Goal: Task Accomplishment & Management: Complete application form

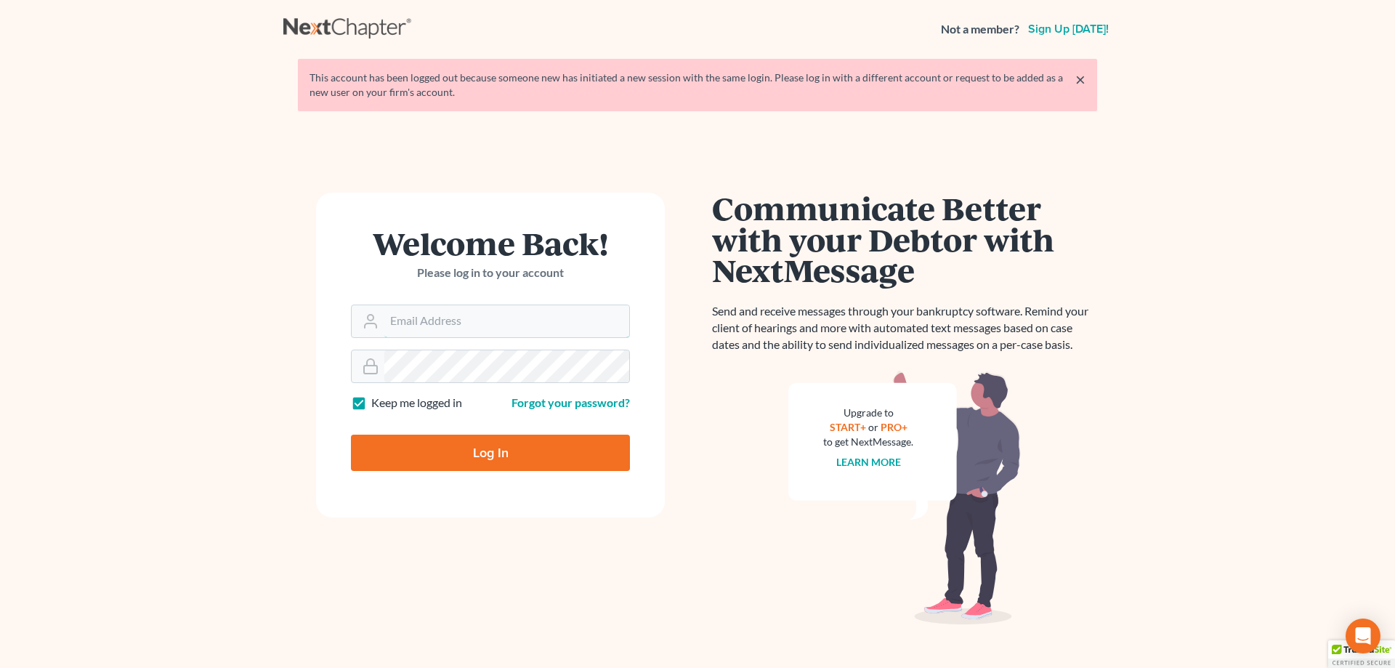
type input "[EMAIL_ADDRESS][DOMAIN_NAME]"
click at [479, 450] on input "Log In" at bounding box center [490, 452] width 279 height 36
type input "Thinking..."
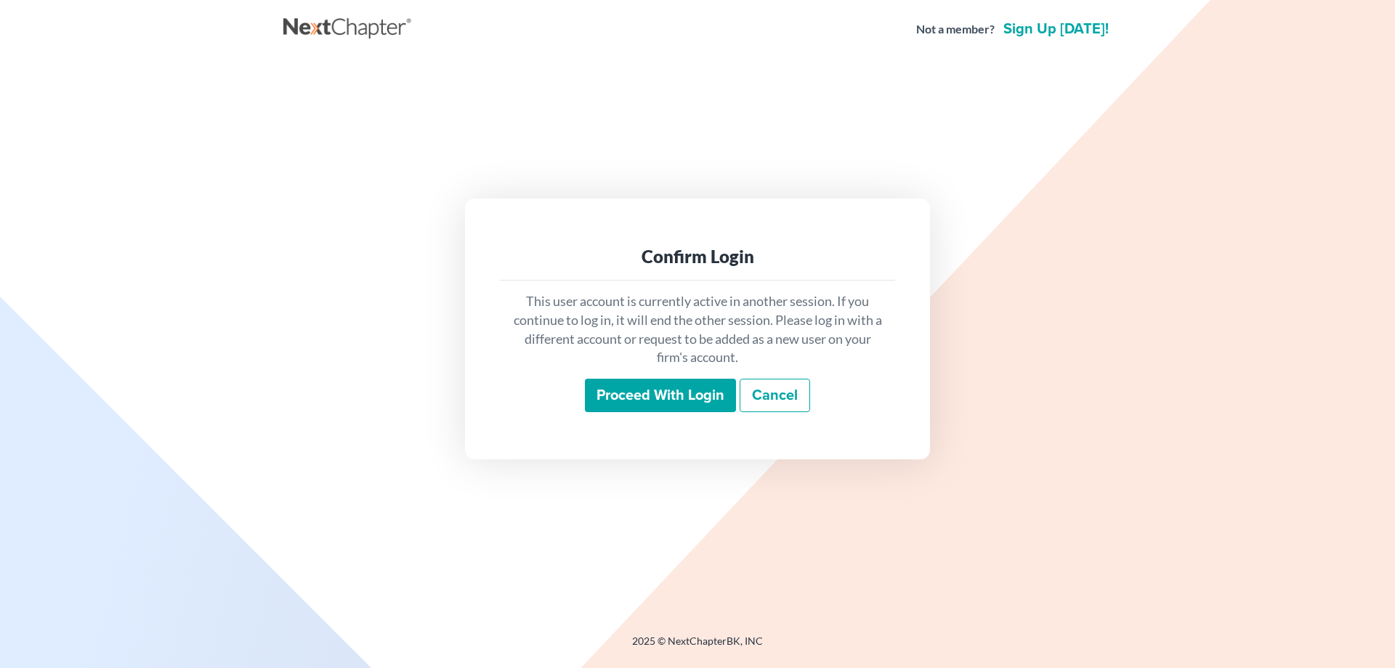
click at [636, 392] on input "Proceed with login" at bounding box center [660, 394] width 151 height 33
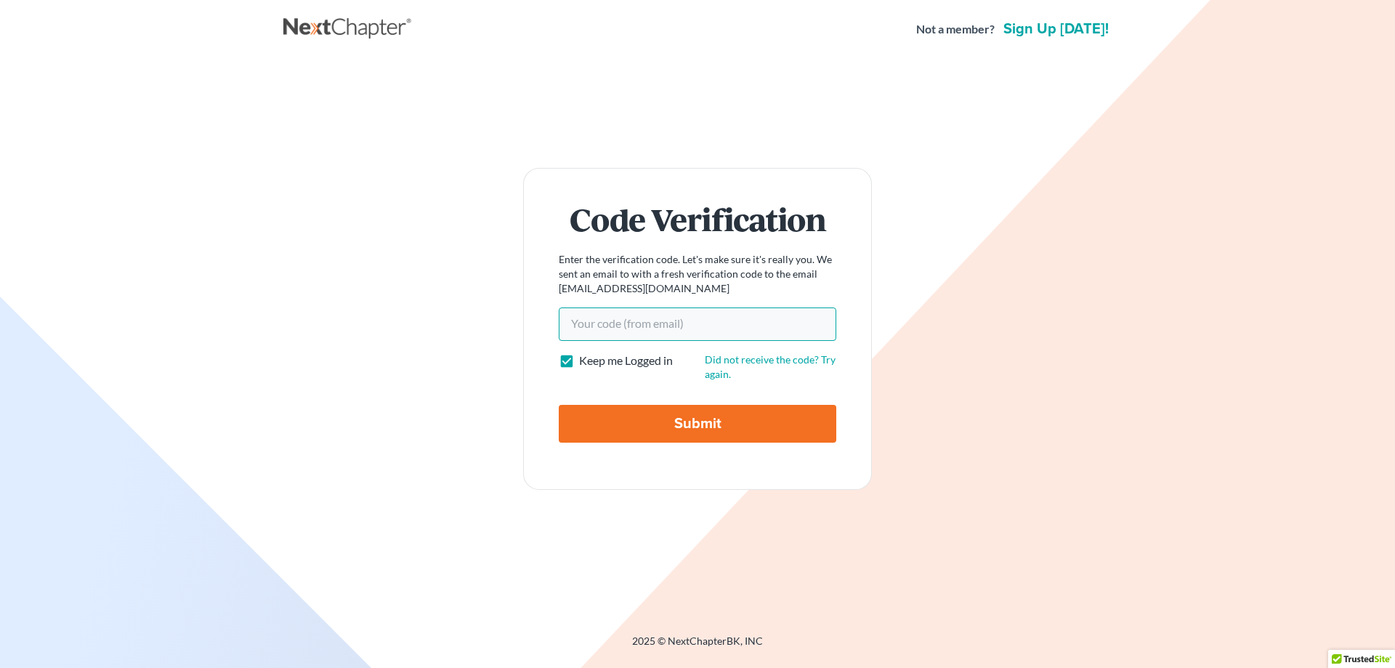
click at [633, 325] on input "Your code(from email)" at bounding box center [697, 323] width 277 height 33
paste input "57ca6c"
type input "57ca6c"
click at [677, 421] on input "Submit" at bounding box center [697, 424] width 277 height 38
type input "Thinking..."
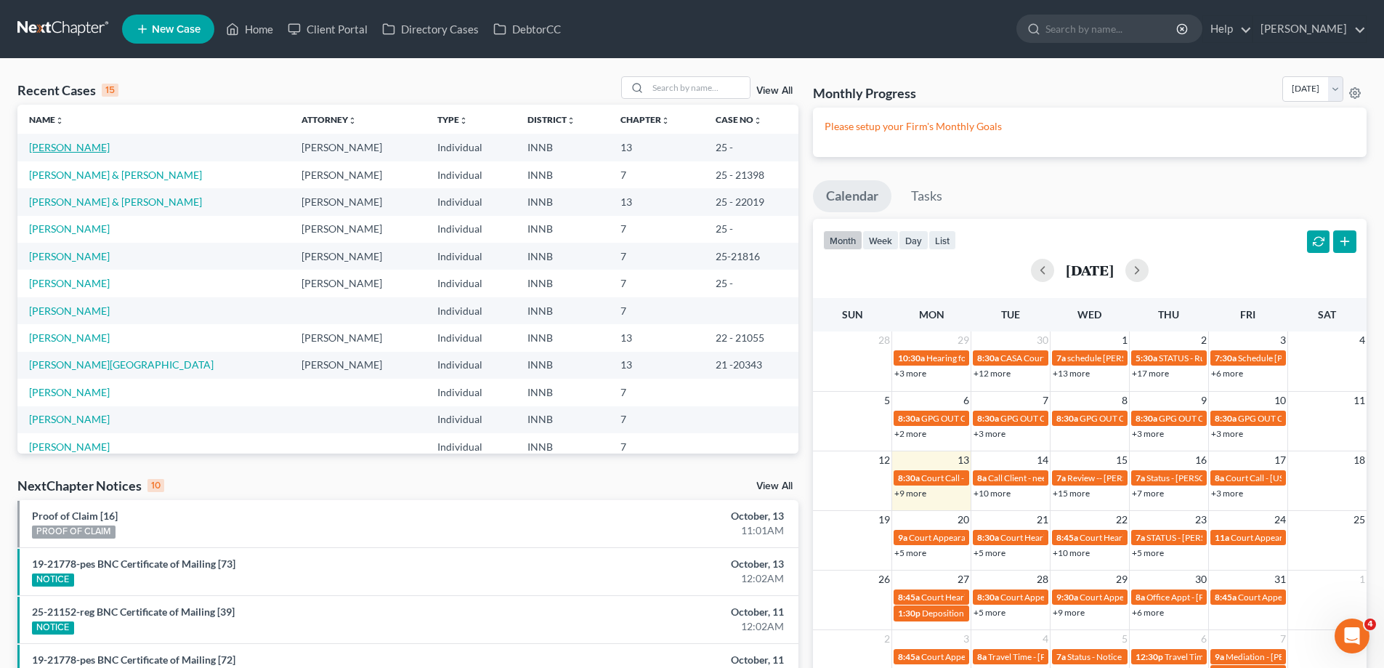
click at [54, 150] on link "Fugate, John" at bounding box center [69, 147] width 81 height 12
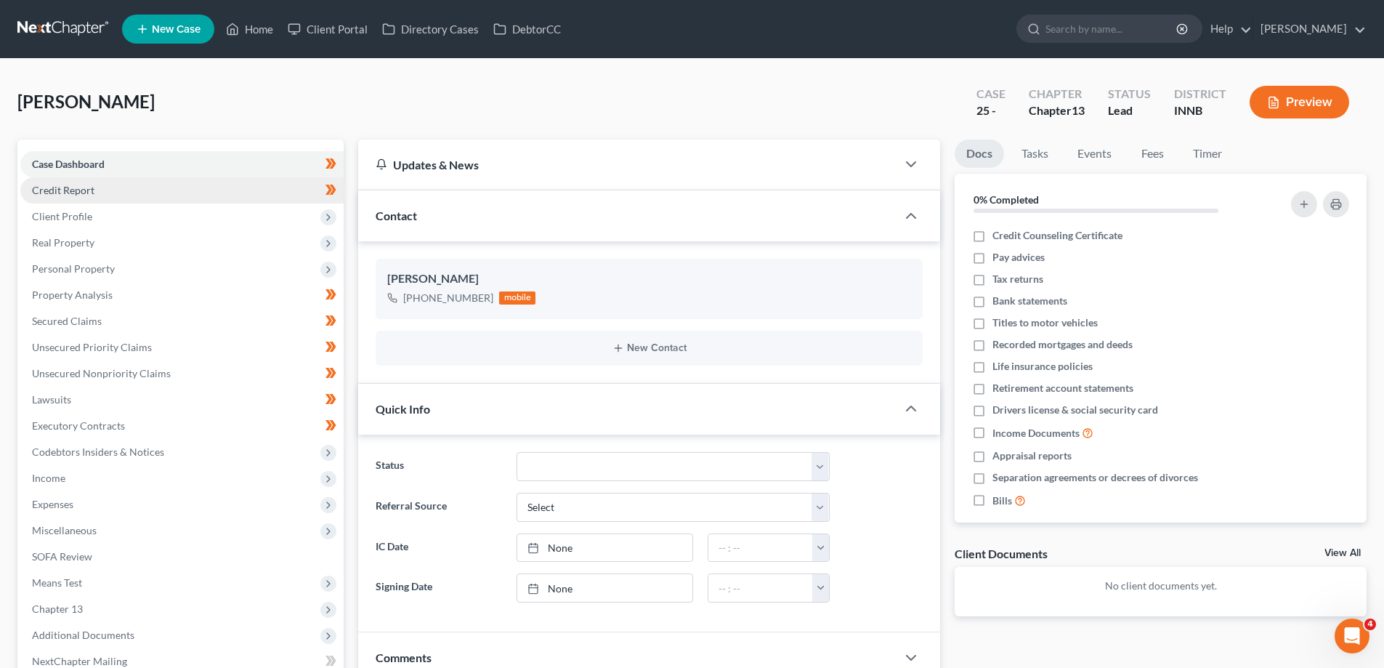
click at [61, 188] on span "Credit Report" at bounding box center [63, 190] width 62 height 12
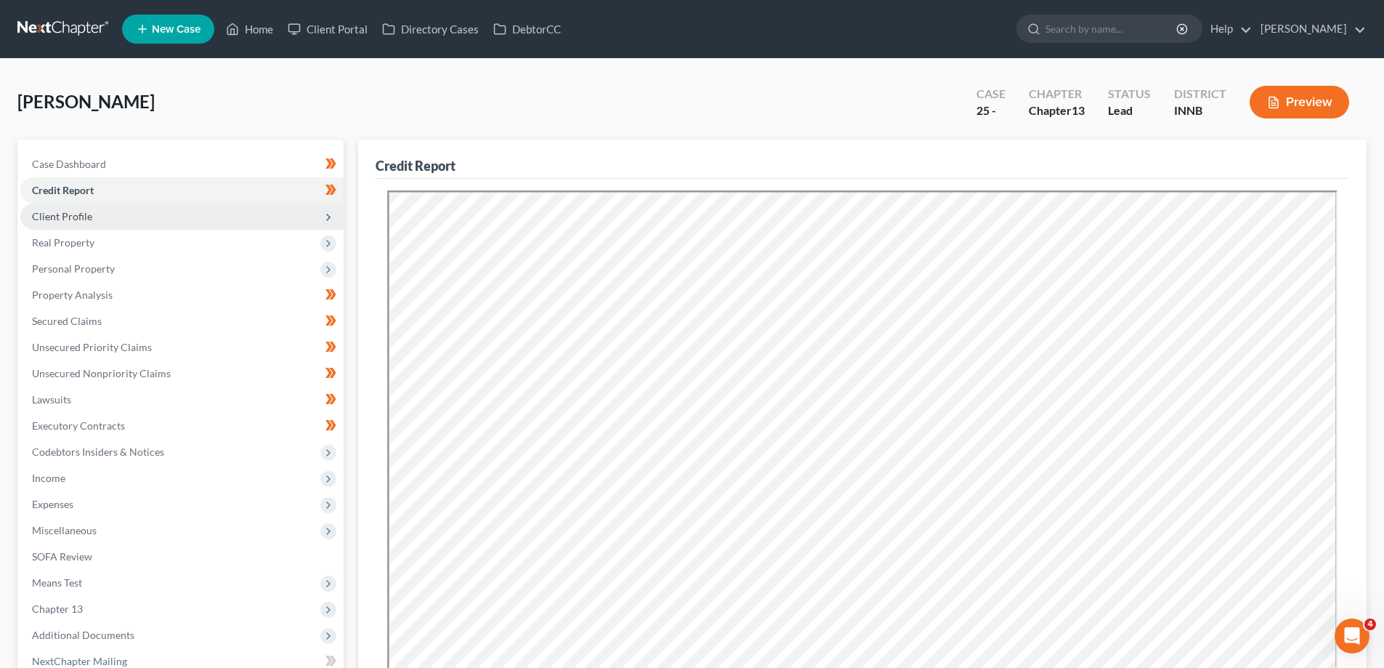
click at [108, 218] on span "Client Profile" at bounding box center [181, 216] width 323 height 26
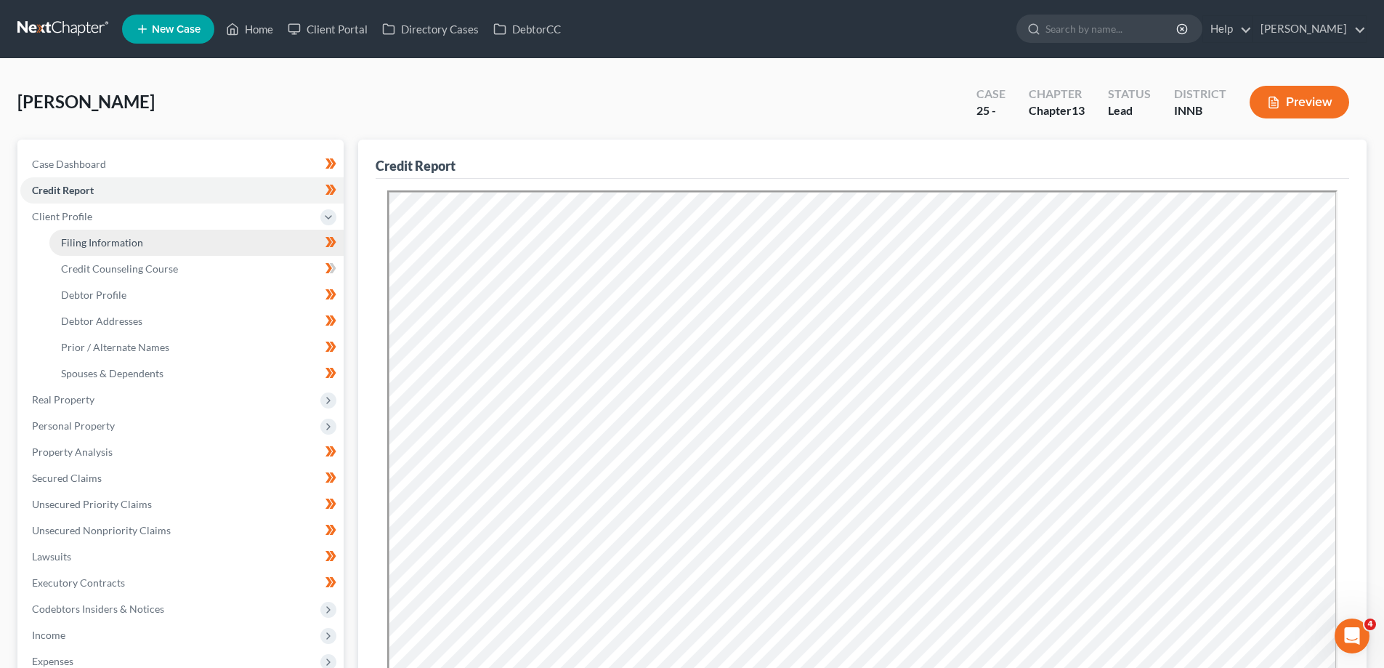
click at [109, 240] on span "Filing Information" at bounding box center [102, 242] width 82 height 12
select select "1"
select select "0"
select select "3"
select select "15"
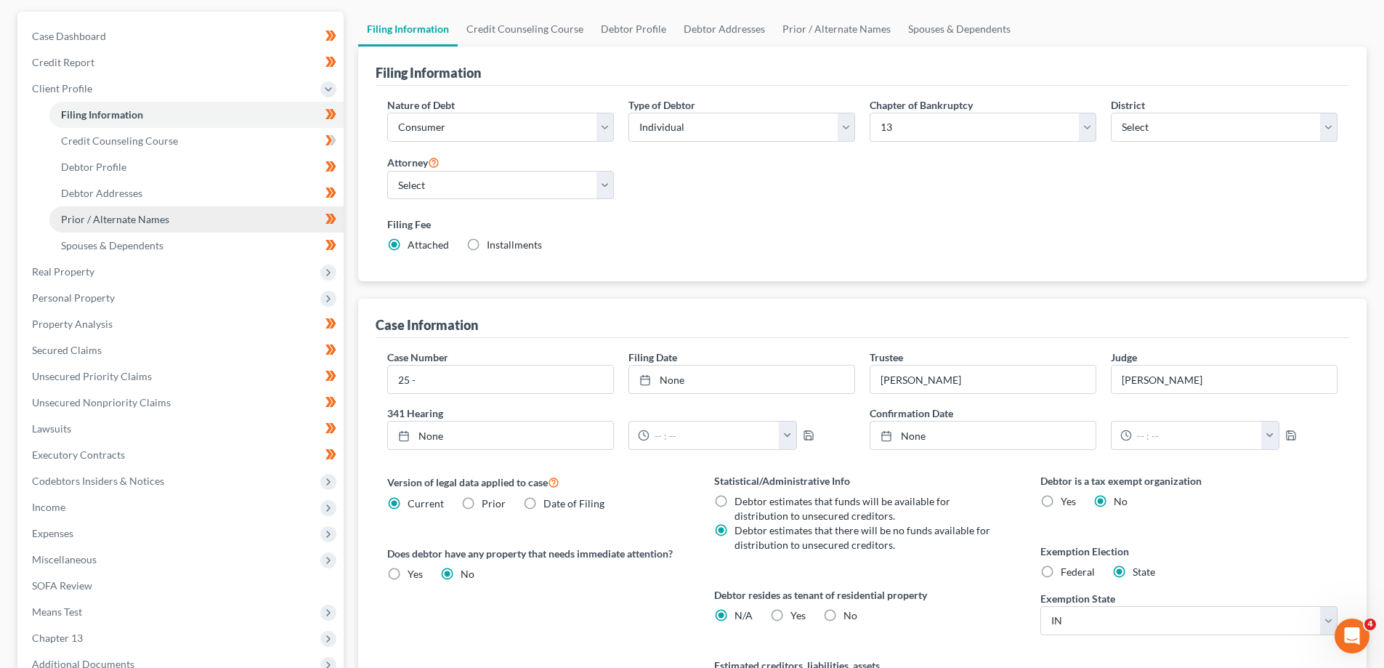
scroll to position [96, 0]
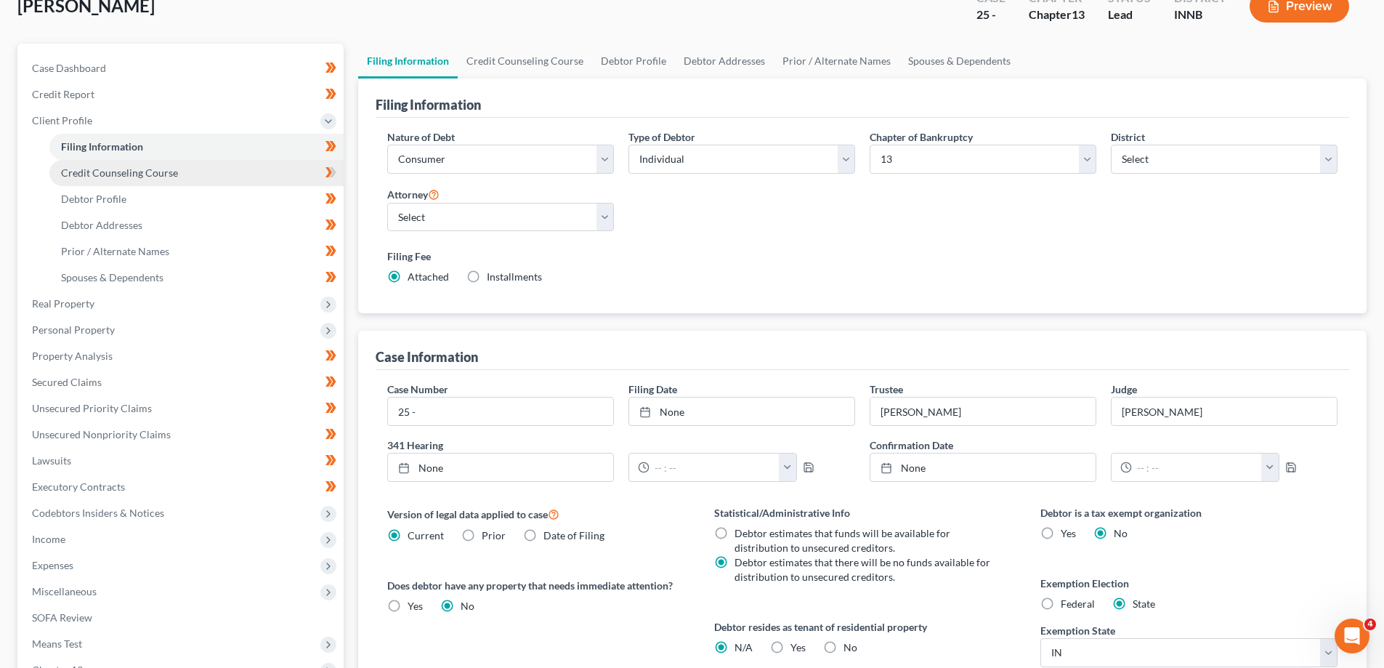
click at [102, 175] on span "Credit Counseling Course" at bounding box center [119, 172] width 117 height 12
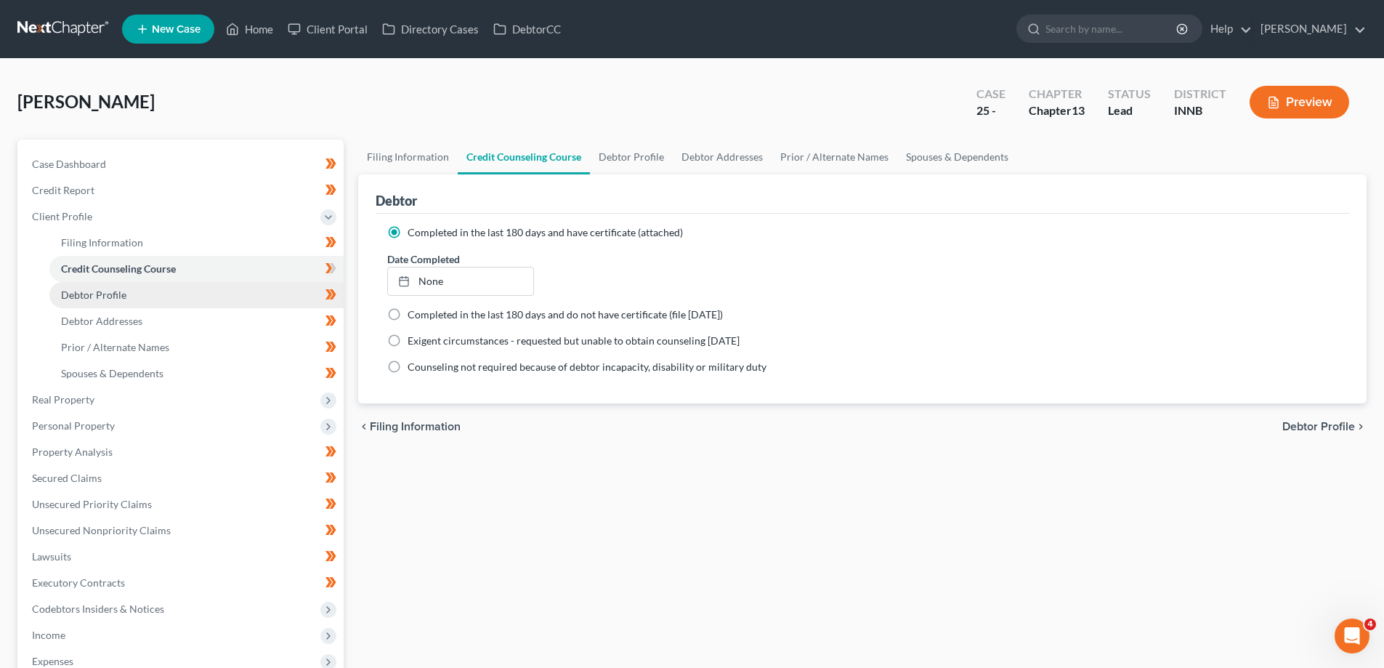
click at [77, 305] on link "Debtor Profile" at bounding box center [196, 295] width 294 height 26
select select "3"
select select "0"
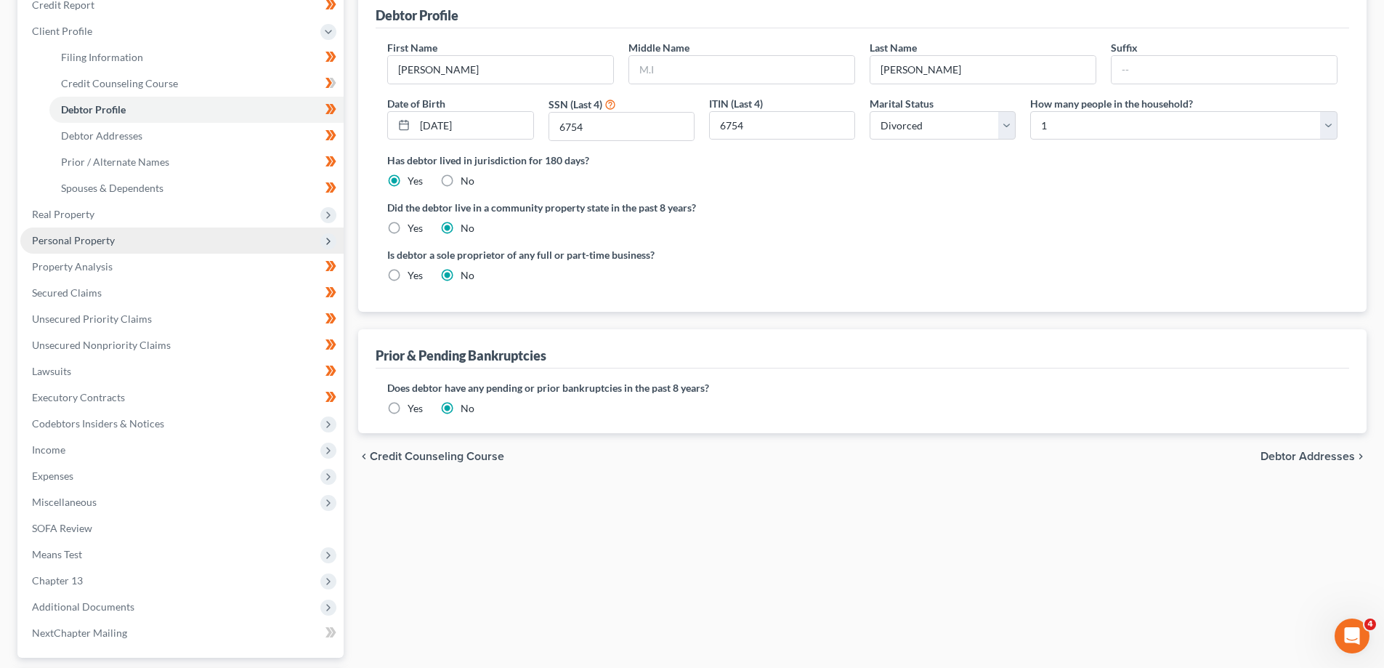
scroll to position [218, 0]
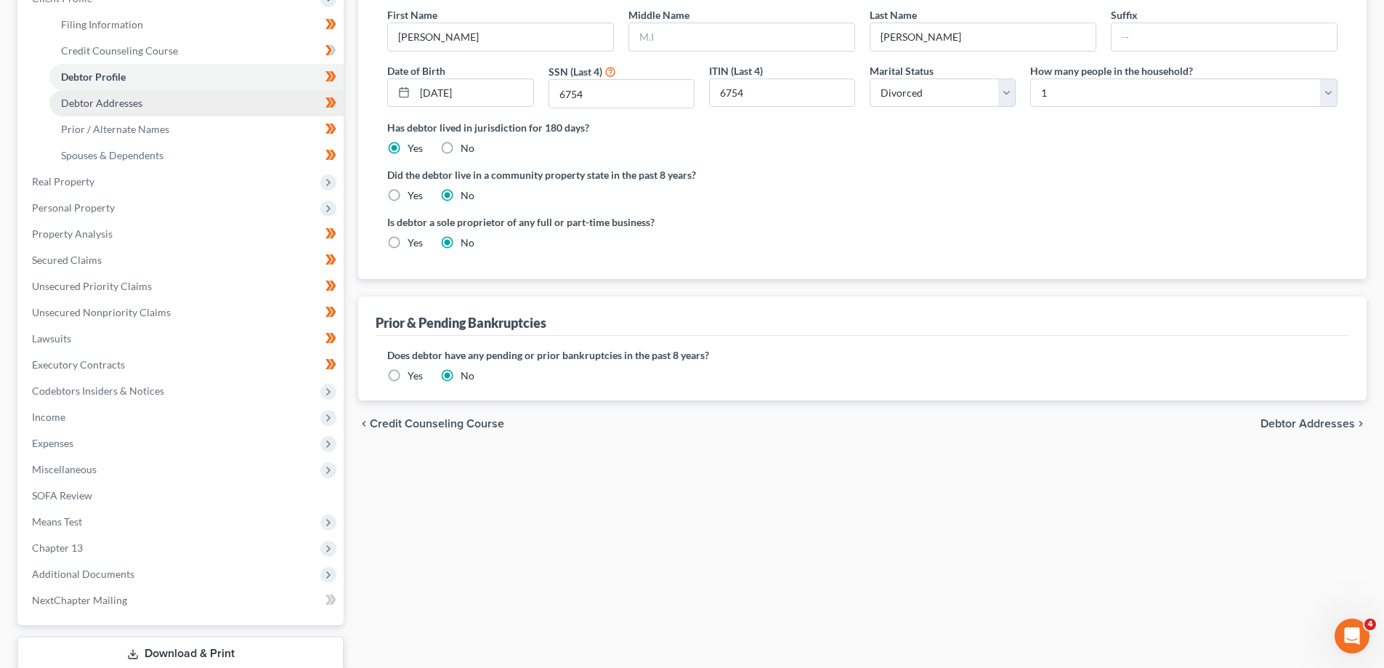
click at [117, 110] on link "Debtor Addresses" at bounding box center [196, 103] width 294 height 26
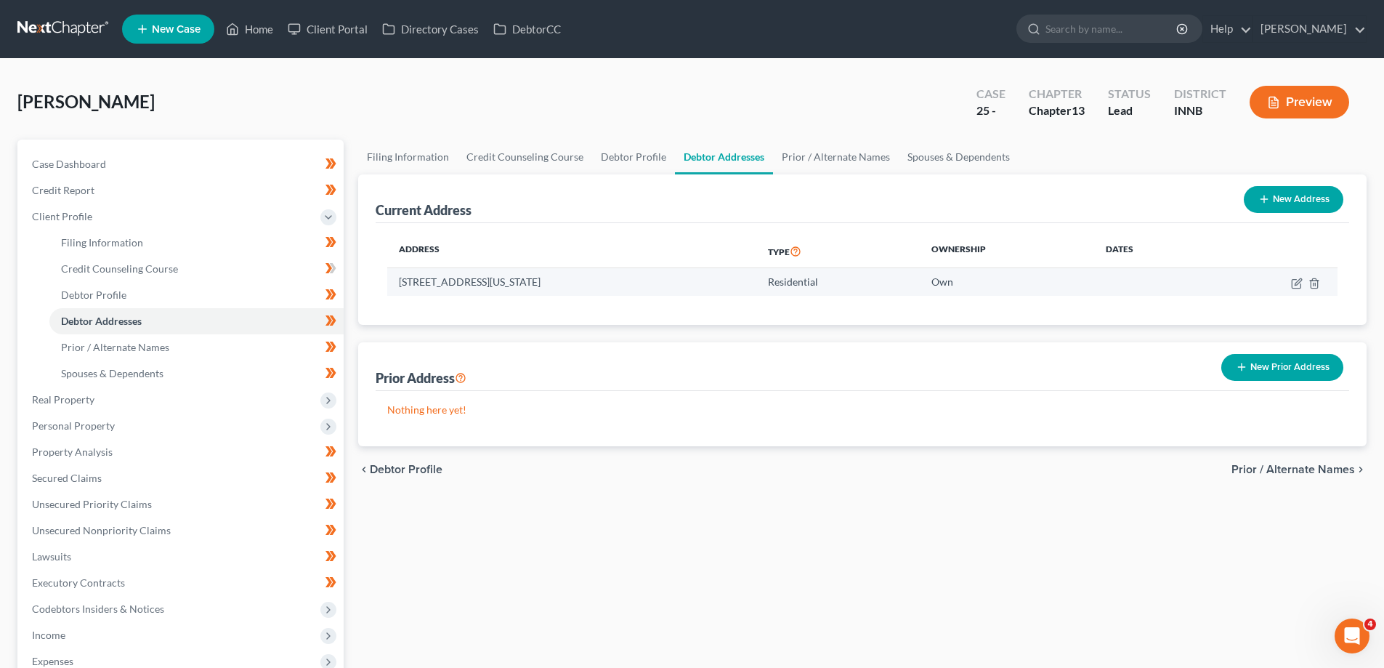
click at [1297, 289] on td at bounding box center [1272, 282] width 130 height 28
click at [1296, 282] on icon "button" at bounding box center [1297, 281] width 7 height 7
select select "15"
select select "45"
select select "0"
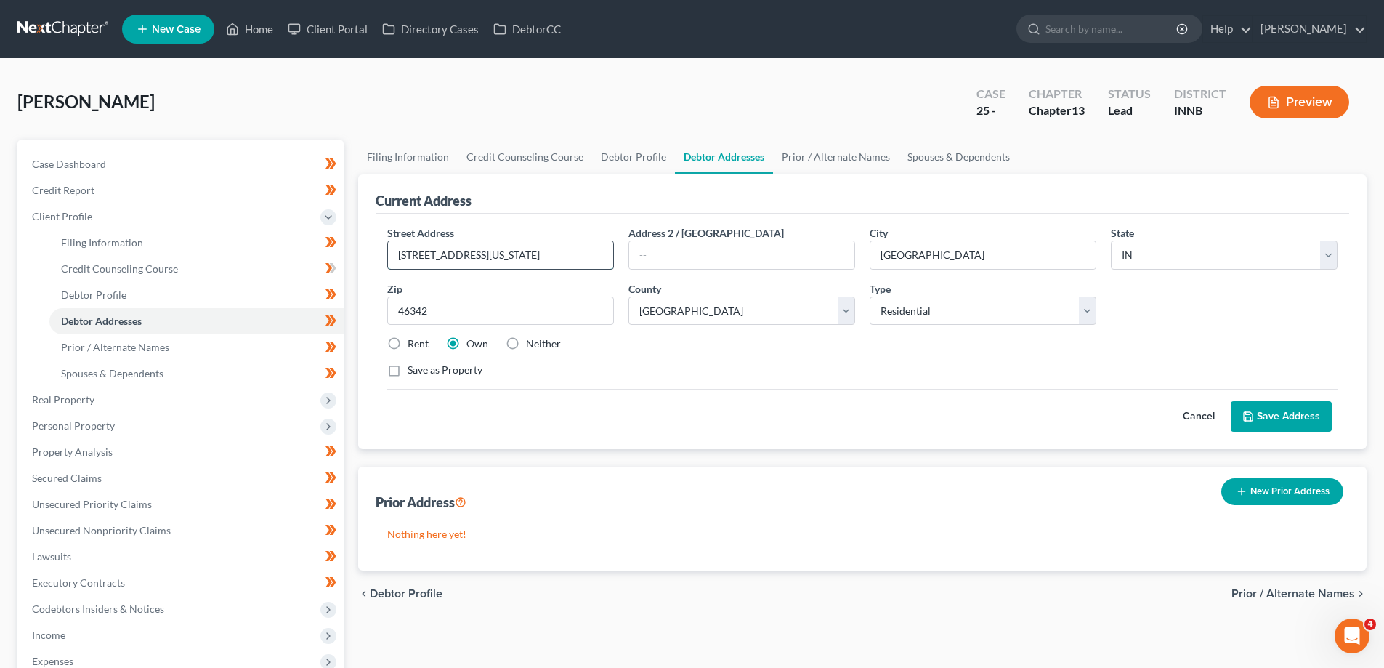
click at [413, 246] on input "233 S Connecticut St" at bounding box center [500, 255] width 225 height 28
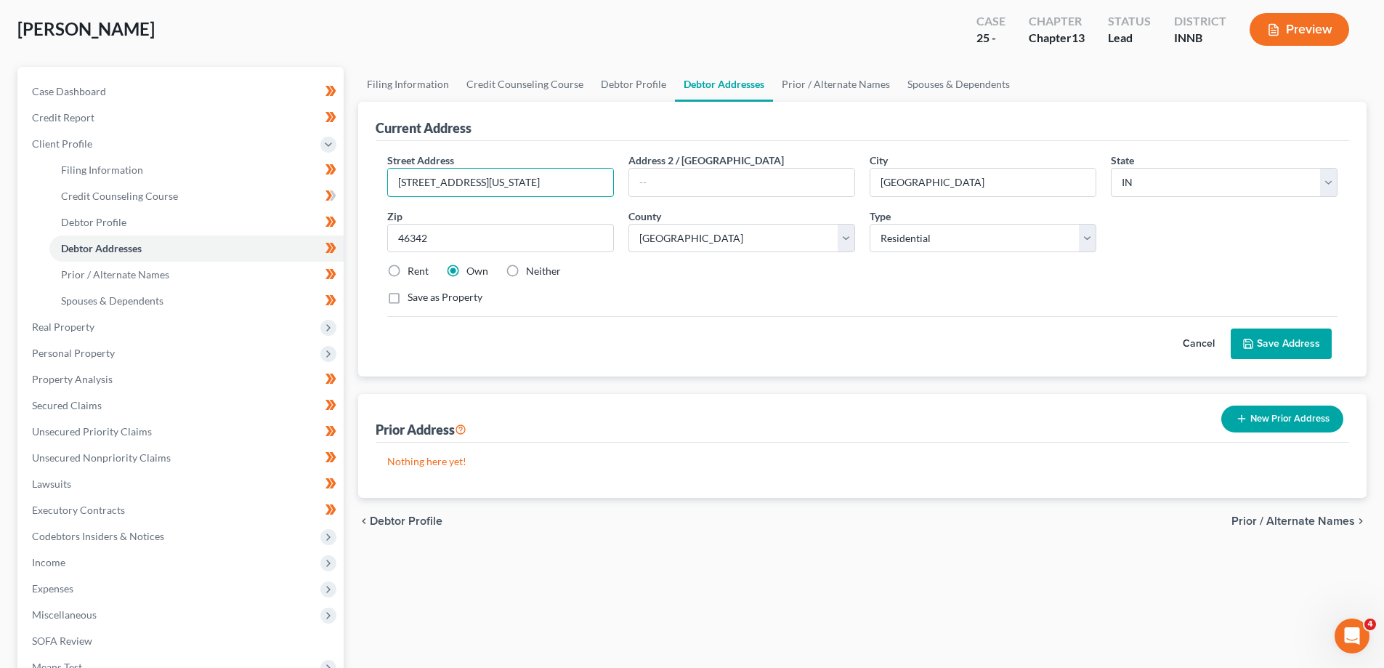
scroll to position [145, 0]
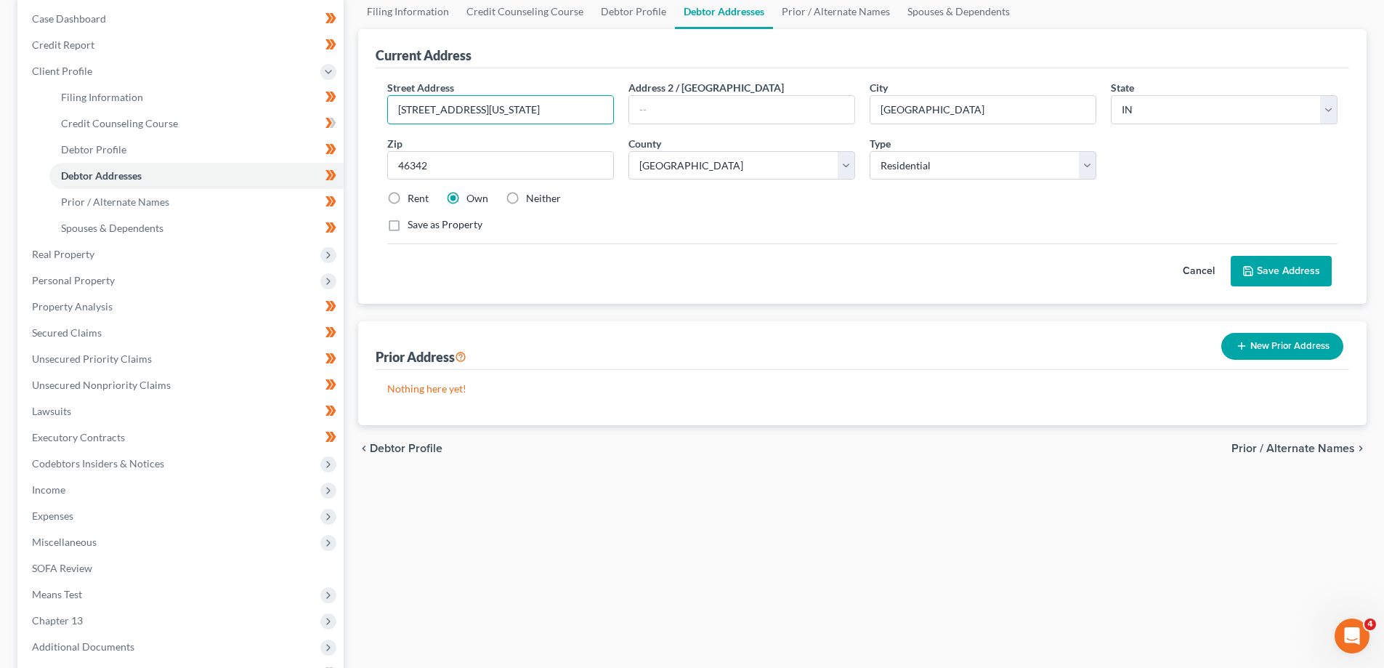
type input "223 S Connecticut St"
click at [1304, 268] on button "Save Address" at bounding box center [1281, 271] width 101 height 31
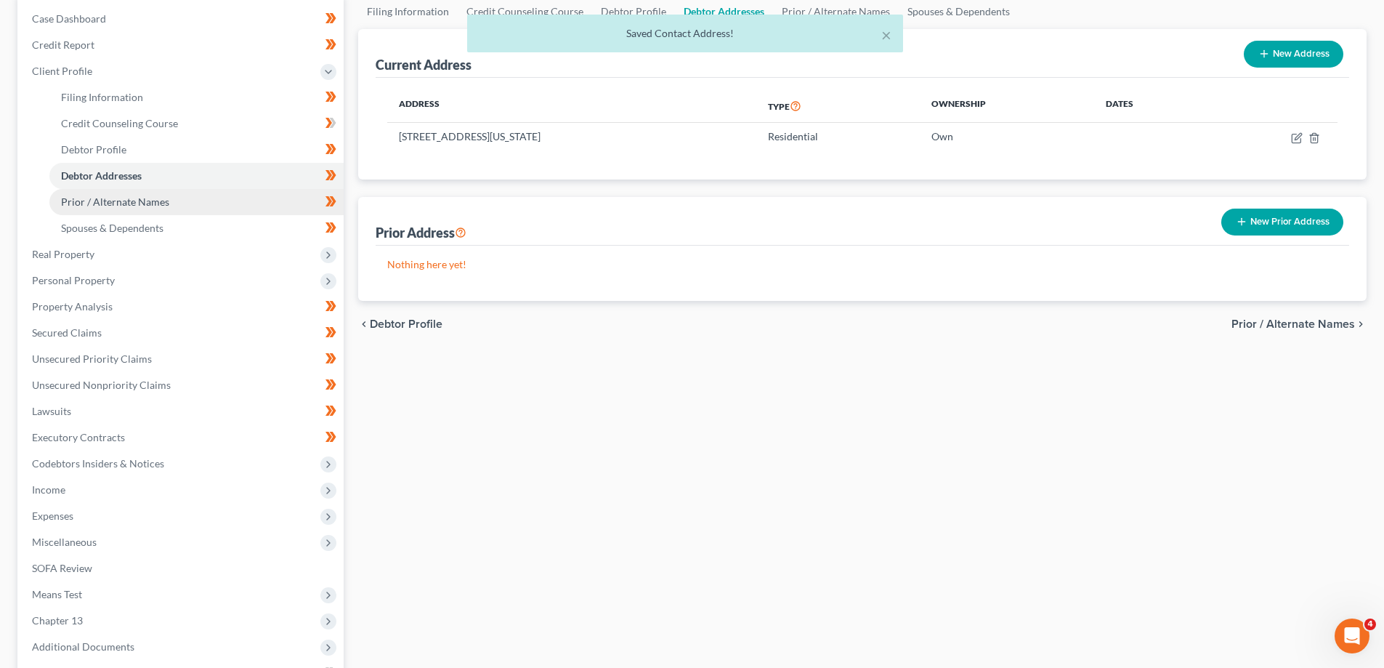
click at [128, 195] on span "Prior / Alternate Names" at bounding box center [115, 201] width 108 height 12
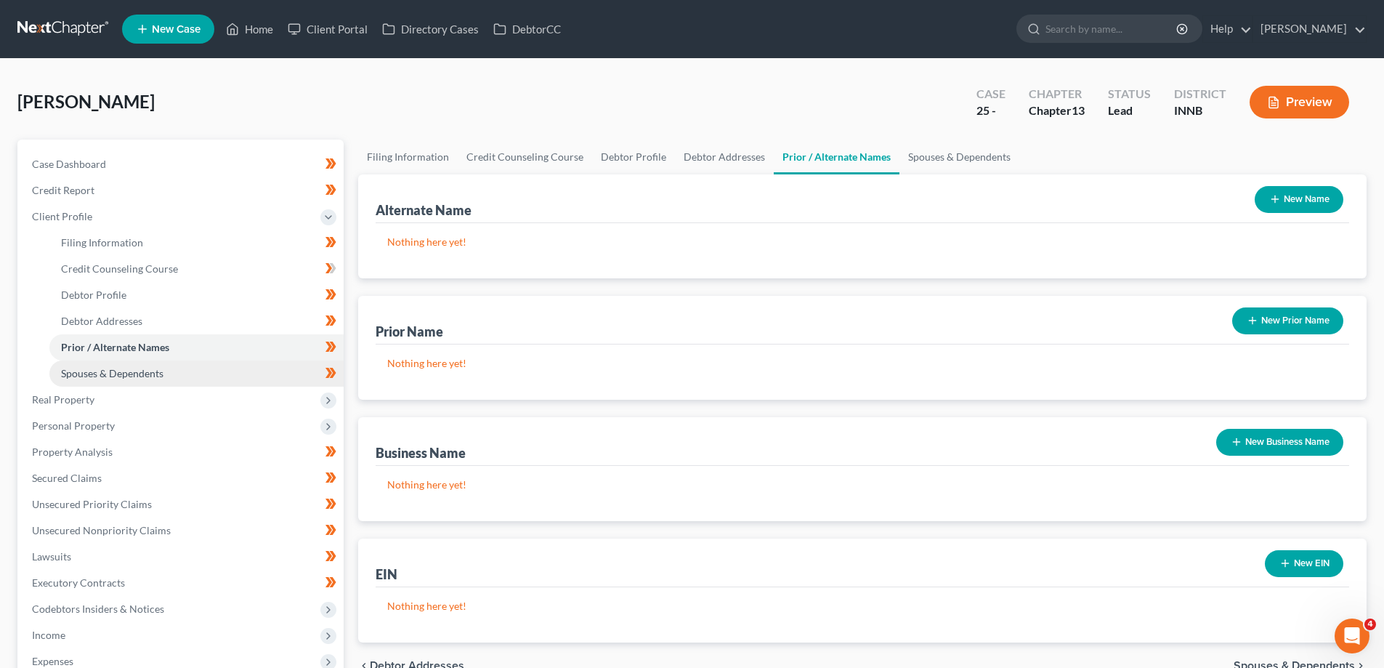
click at [127, 370] on span "Spouses & Dependents" at bounding box center [112, 373] width 102 height 12
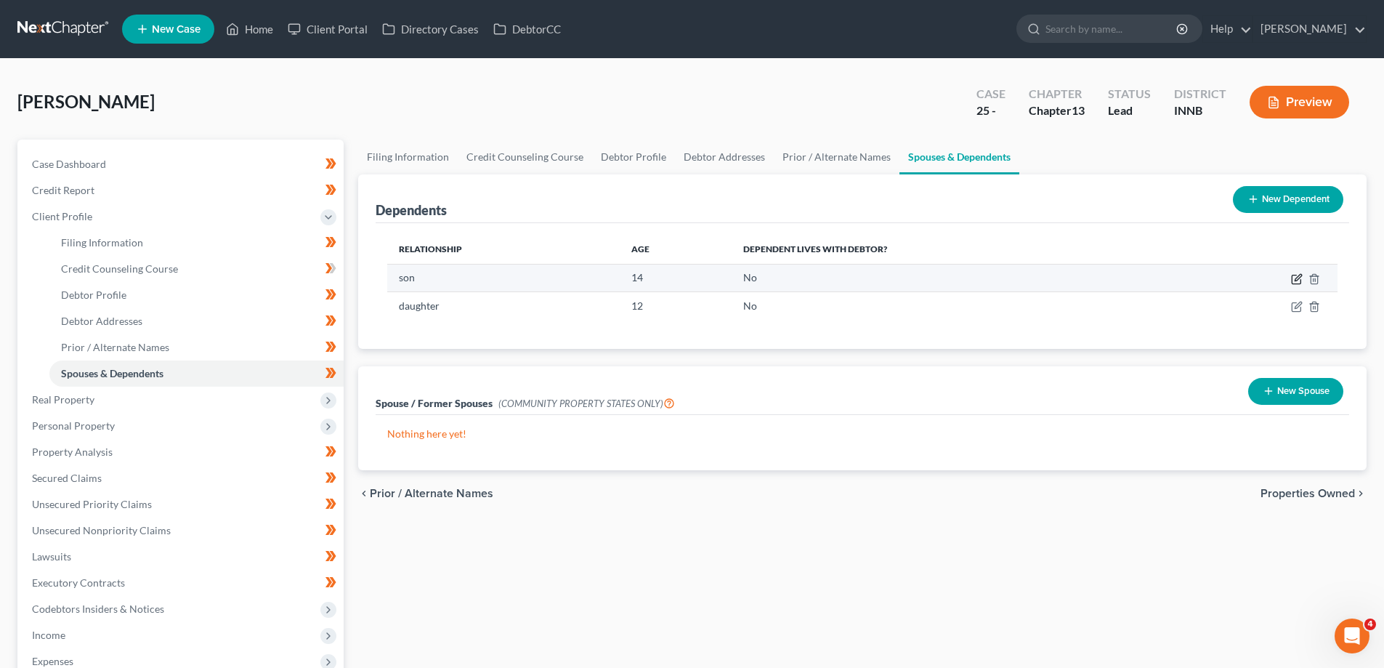
click at [1296, 276] on icon "button" at bounding box center [1297, 279] width 12 height 12
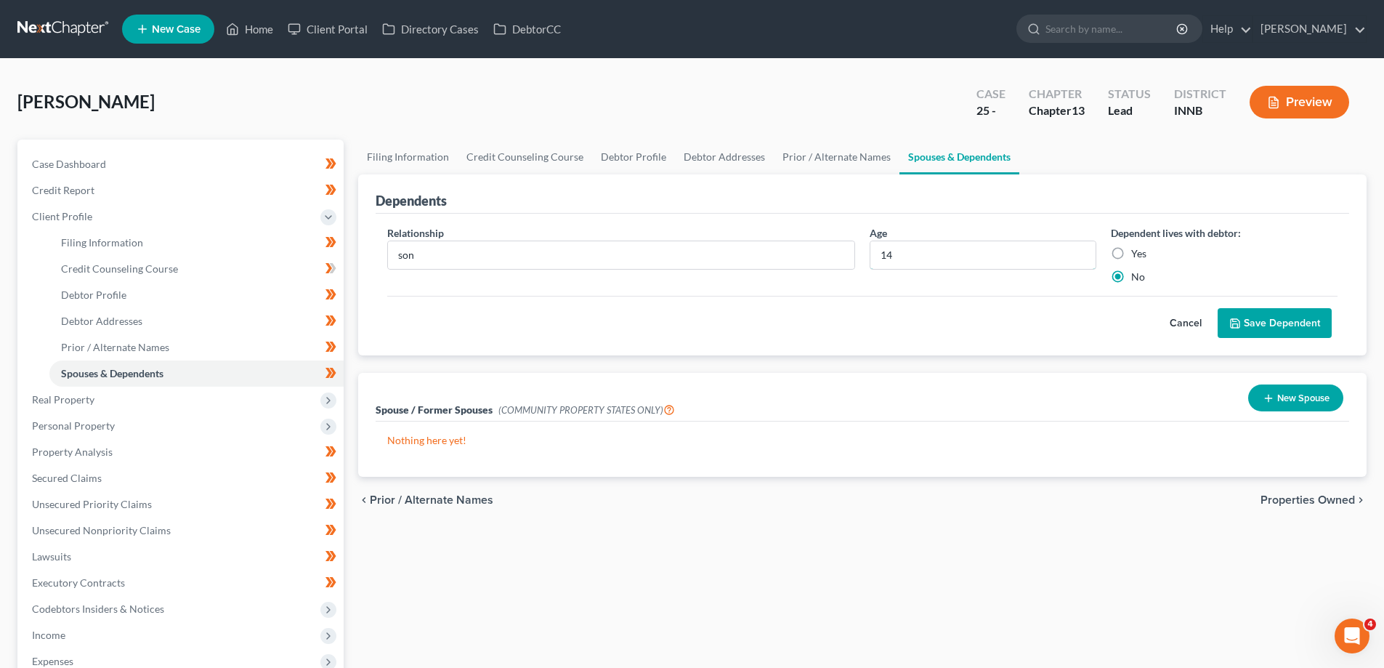
drag, startPoint x: 875, startPoint y: 257, endPoint x: 776, endPoint y: 270, distance: 100.3
click at [806, 264] on div "Relationship * son Age 14 Dependent lives with debtor: Yes No" at bounding box center [862, 260] width 965 height 70
type input "15"
drag, startPoint x: 1284, startPoint y: 327, endPoint x: 726, endPoint y: 326, distance: 557.9
click at [1282, 327] on button "Save Dependent" at bounding box center [1274, 323] width 114 height 31
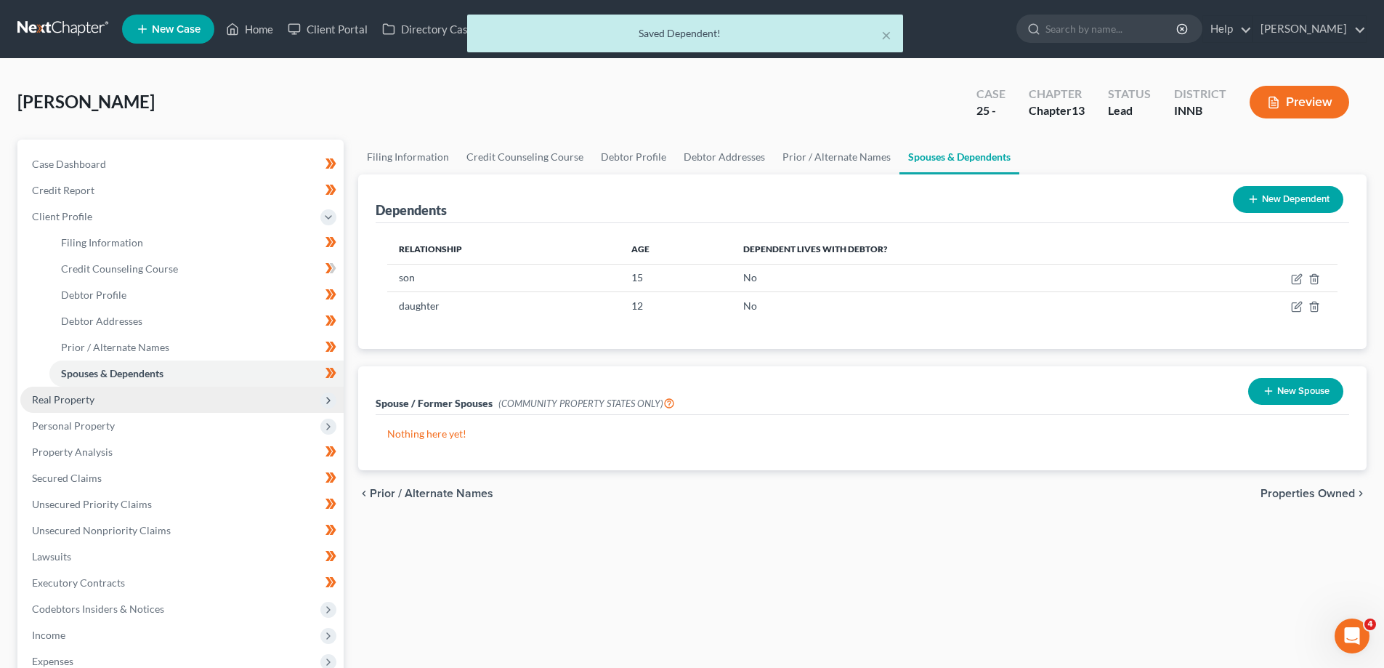
click at [60, 397] on span "Real Property" at bounding box center [63, 399] width 62 height 12
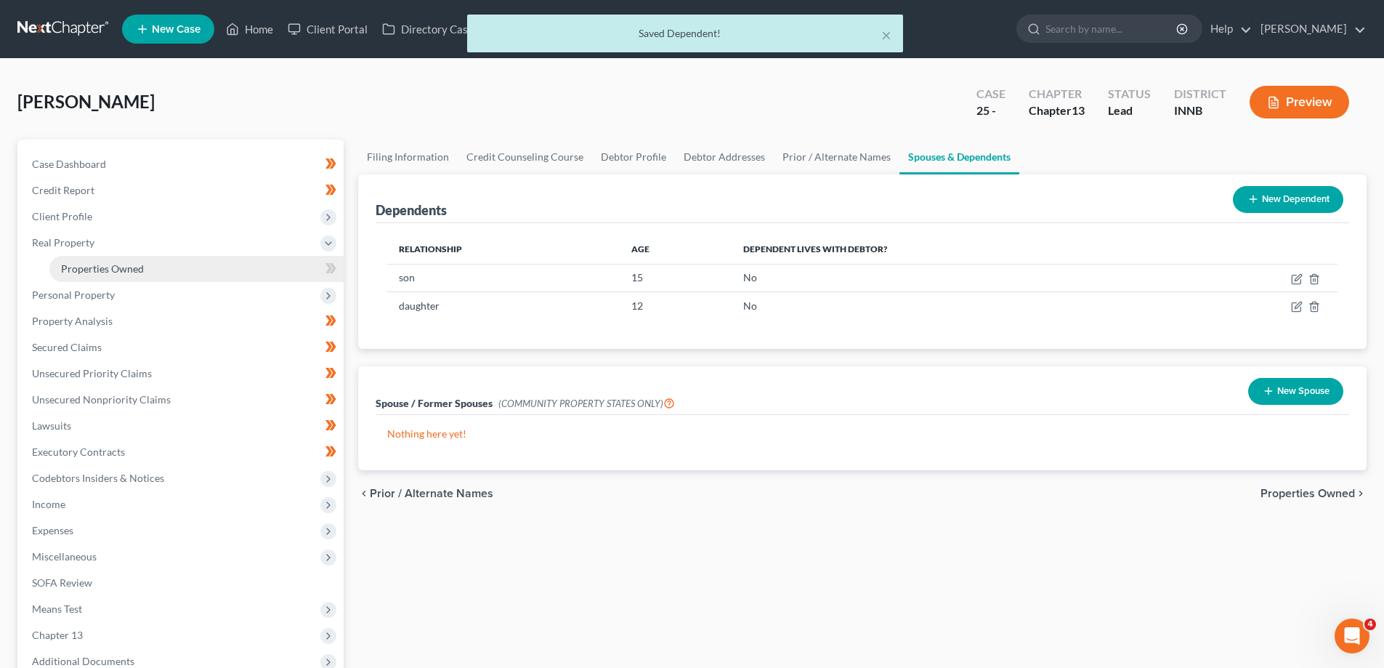
click at [100, 267] on span "Properties Owned" at bounding box center [102, 268] width 83 height 12
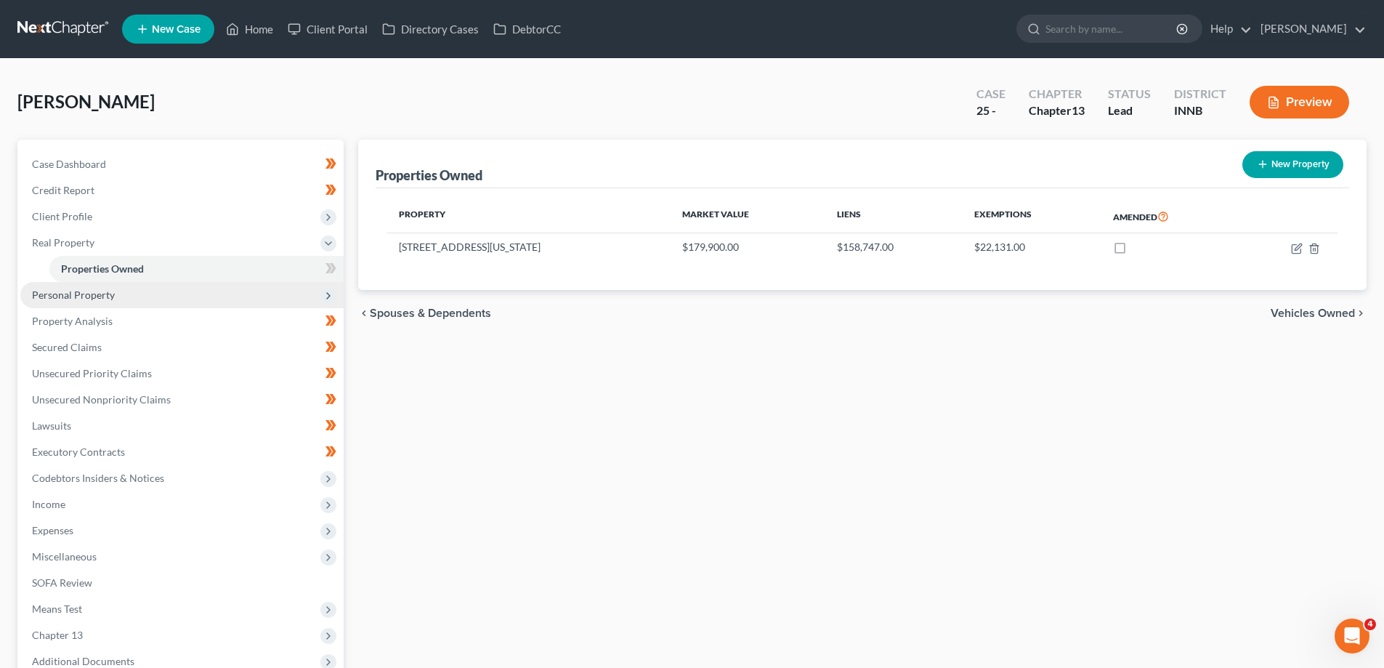
click at [62, 294] on span "Personal Property" at bounding box center [73, 294] width 83 height 12
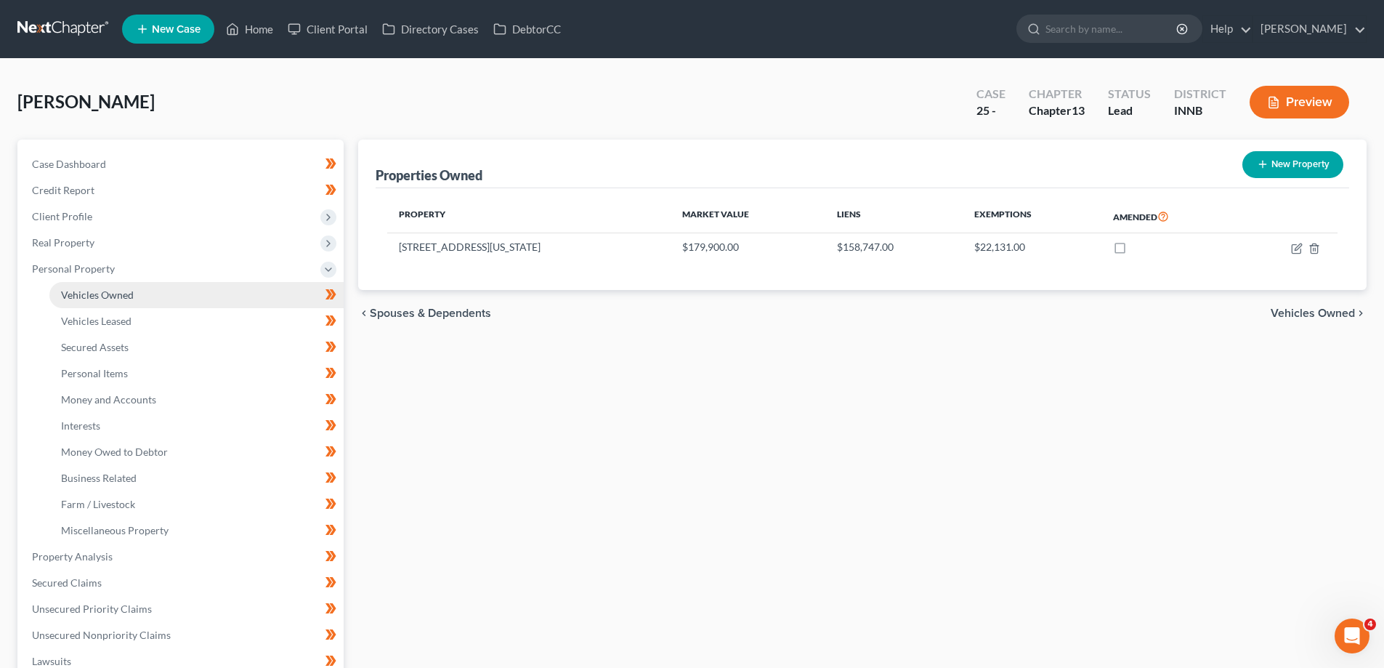
click at [103, 295] on span "Vehicles Owned" at bounding box center [97, 294] width 73 height 12
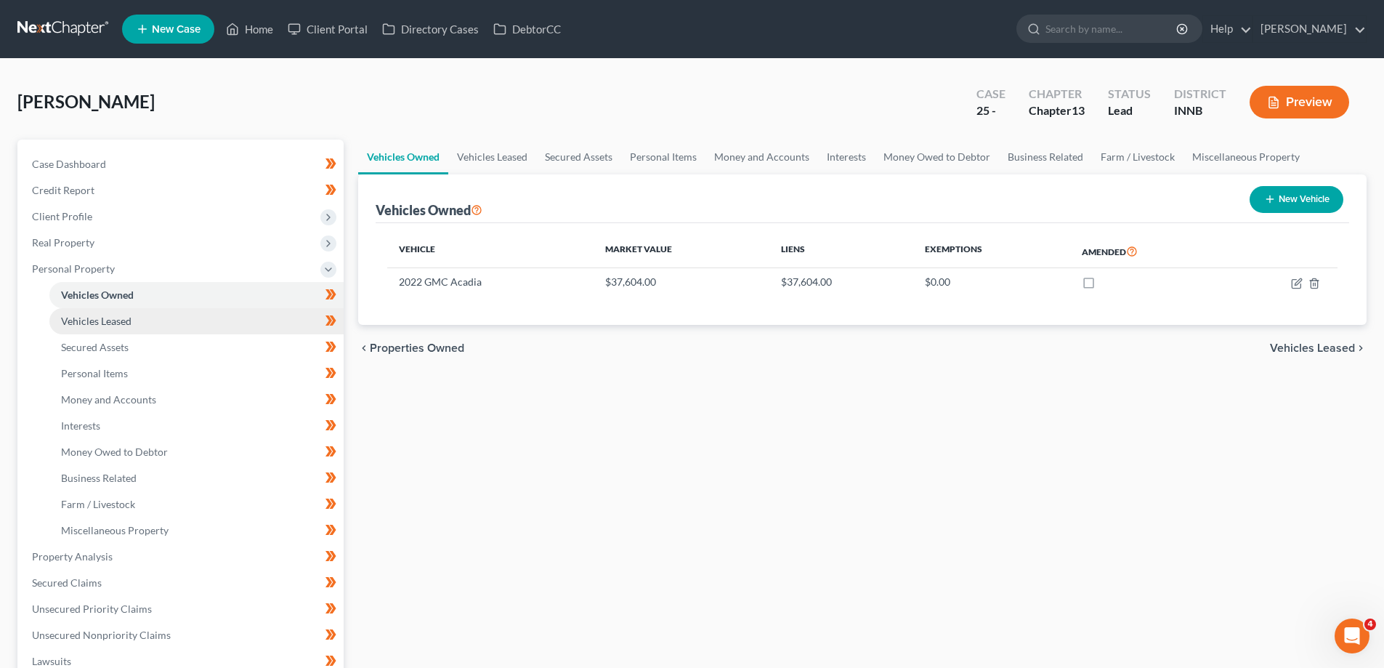
click at [95, 322] on span "Vehicles Leased" at bounding box center [96, 321] width 70 height 12
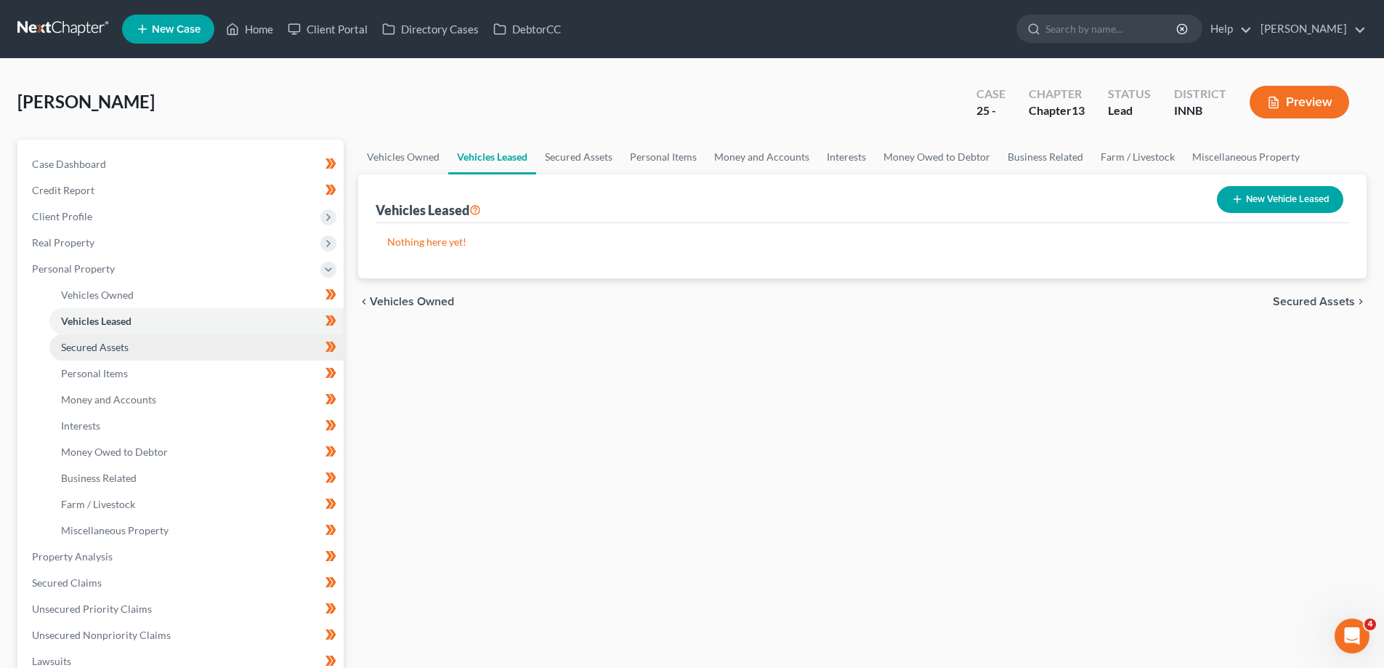
click at [95, 348] on span "Secured Assets" at bounding box center [95, 347] width 68 height 12
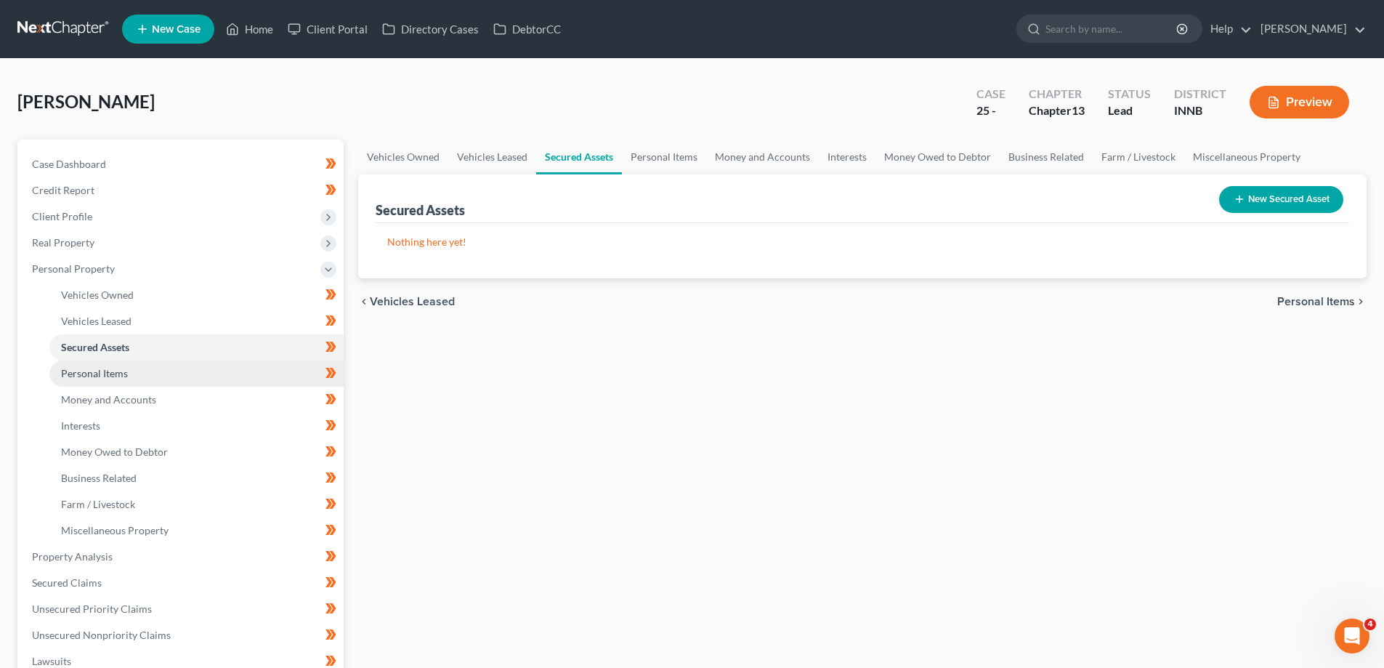
click at [99, 373] on span "Personal Items" at bounding box center [94, 373] width 67 height 12
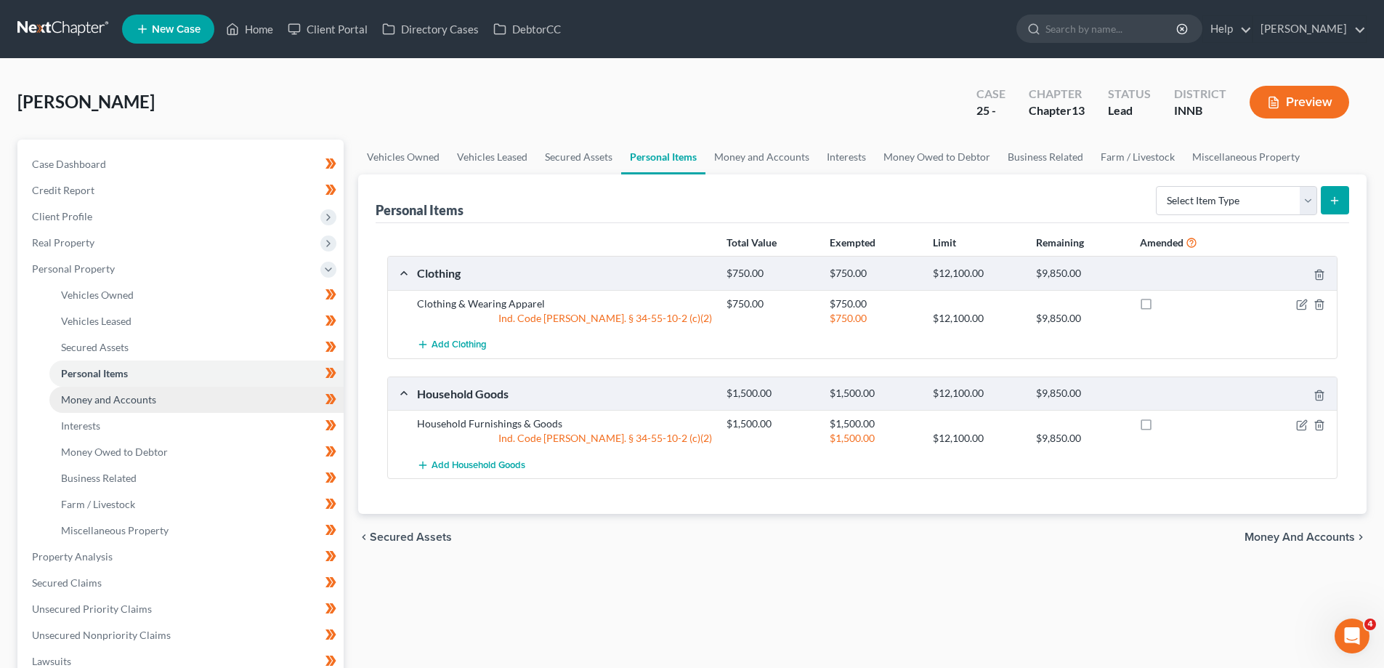
click at [82, 405] on span "Money and Accounts" at bounding box center [108, 399] width 95 height 12
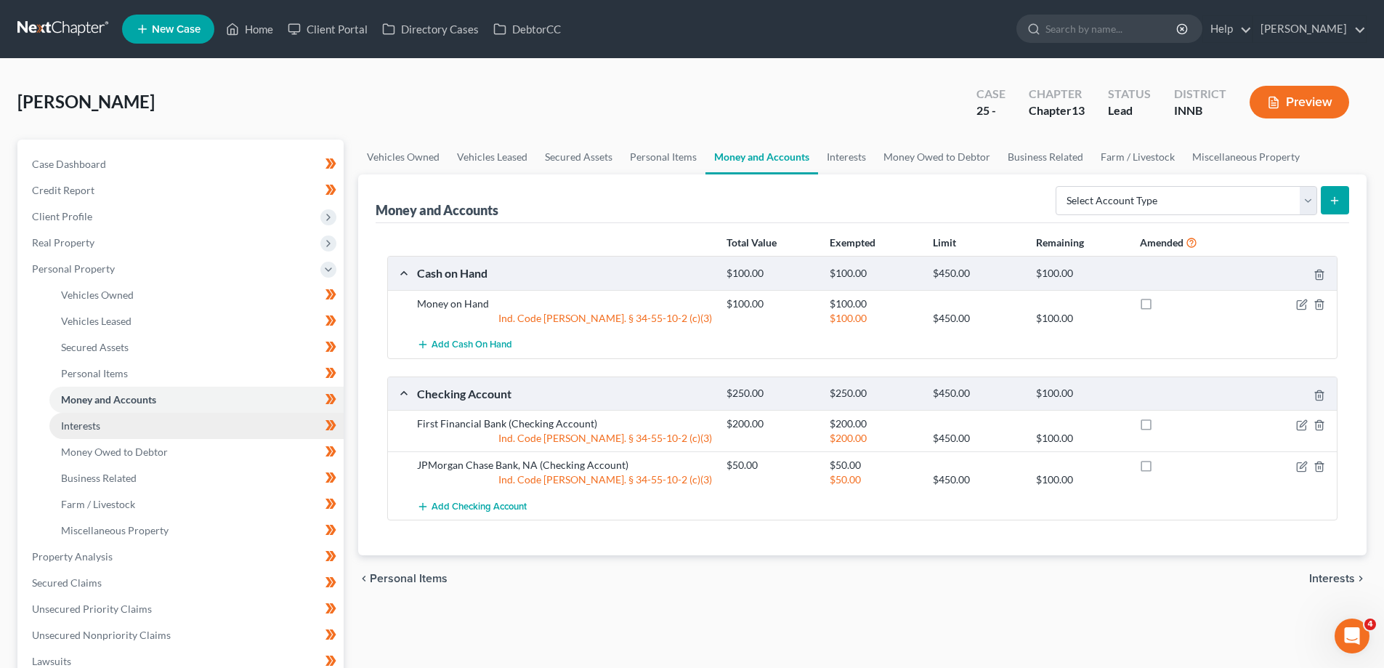
click at [84, 431] on link "Interests" at bounding box center [196, 426] width 294 height 26
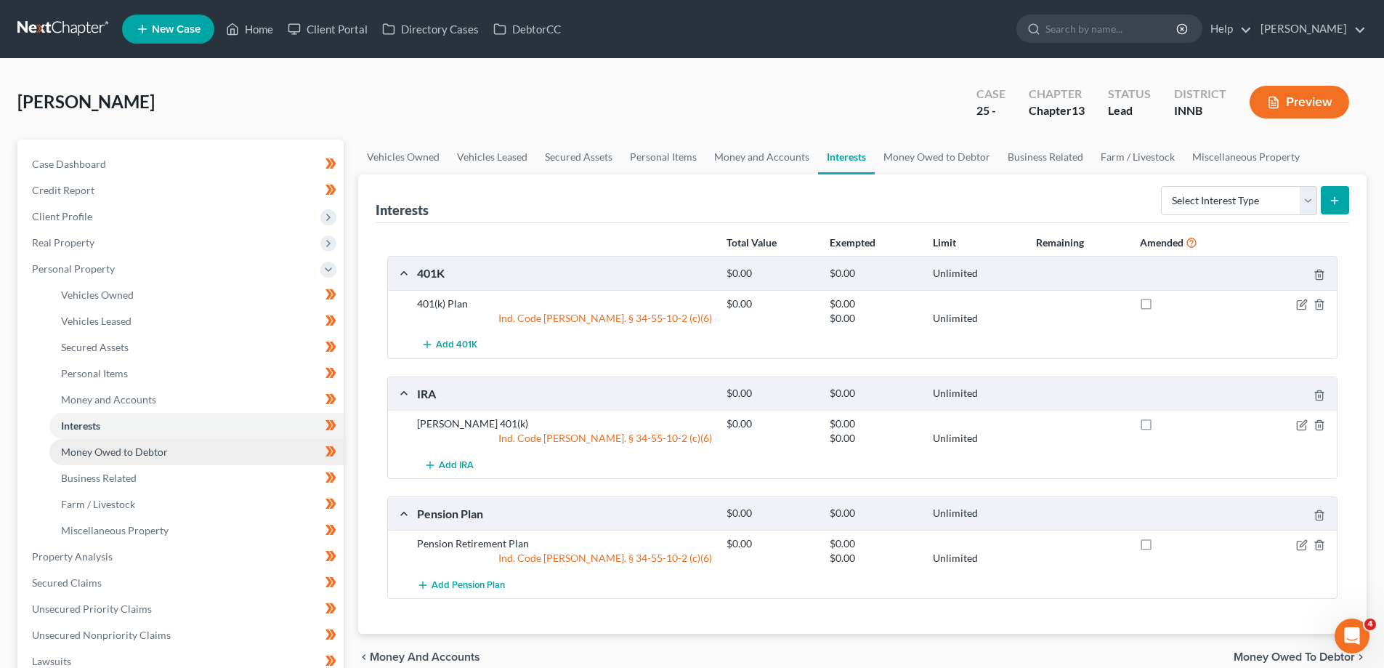
click at [145, 442] on link "Money Owed to Debtor" at bounding box center [196, 452] width 294 height 26
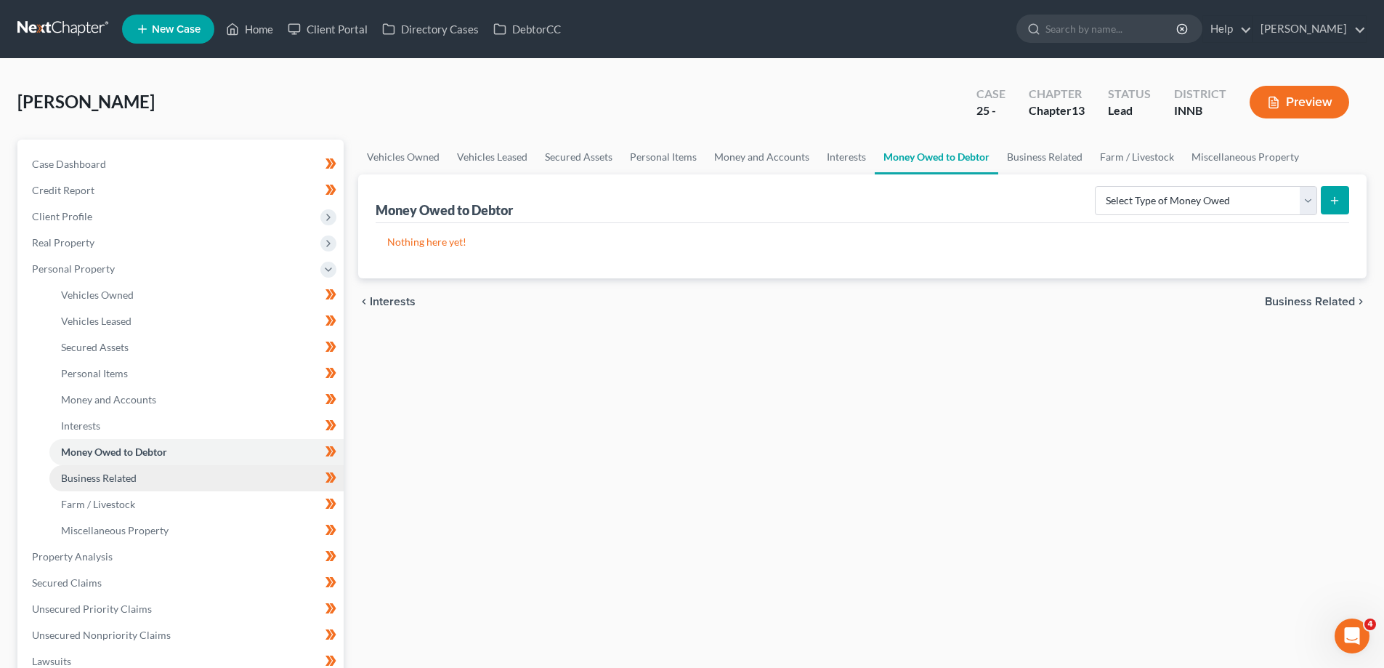
click at [117, 477] on span "Business Related" at bounding box center [99, 477] width 76 height 12
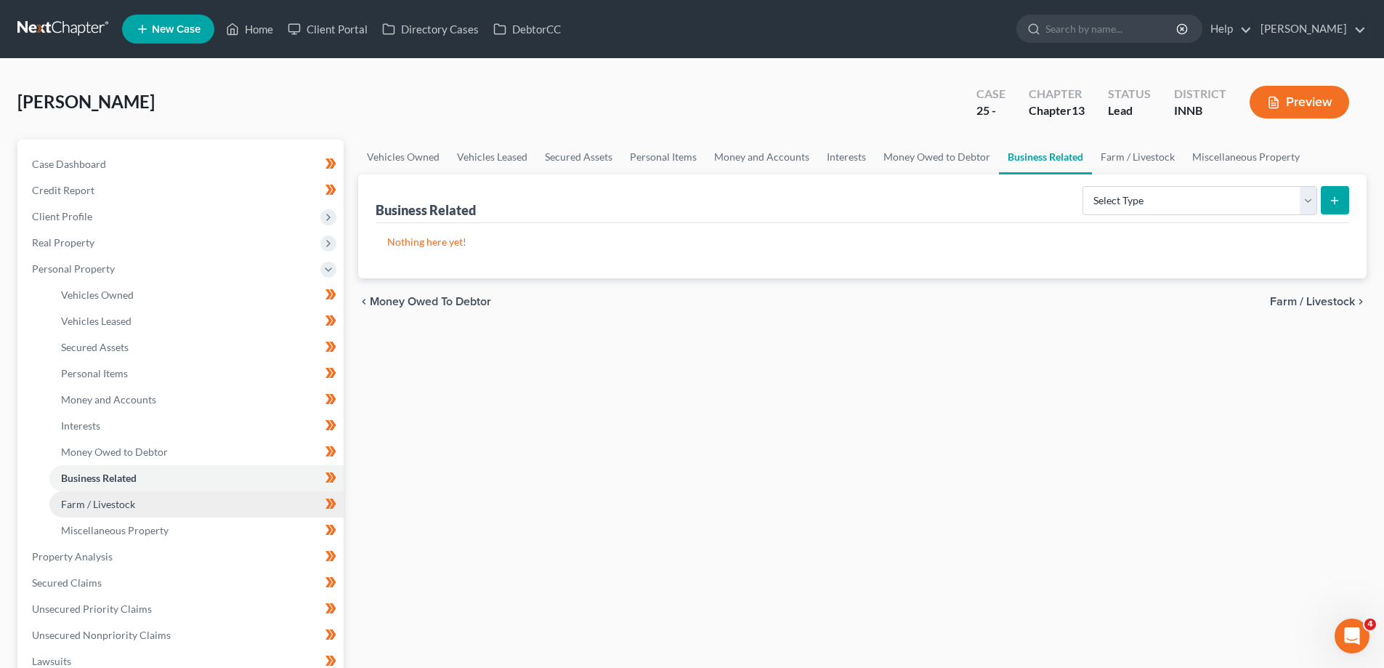
click at [126, 502] on span "Farm / Livestock" at bounding box center [98, 504] width 74 height 12
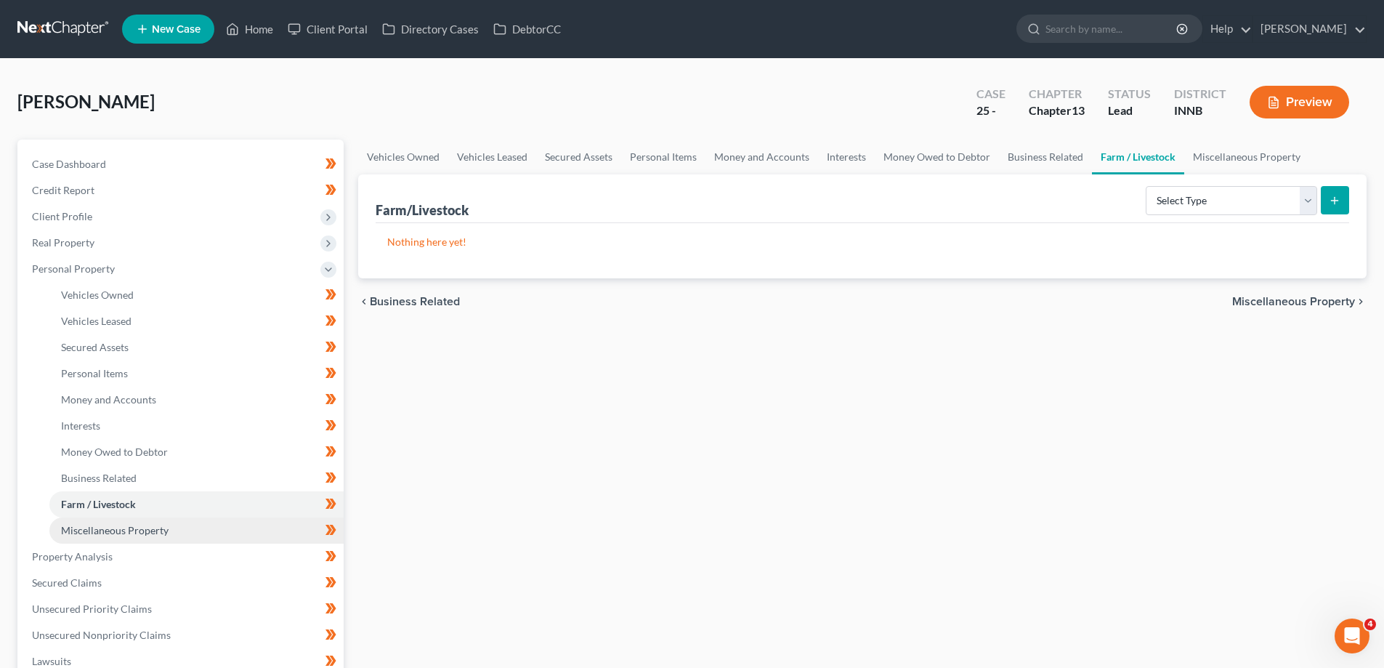
click at [154, 522] on link "Miscellaneous Property" at bounding box center [196, 530] width 294 height 26
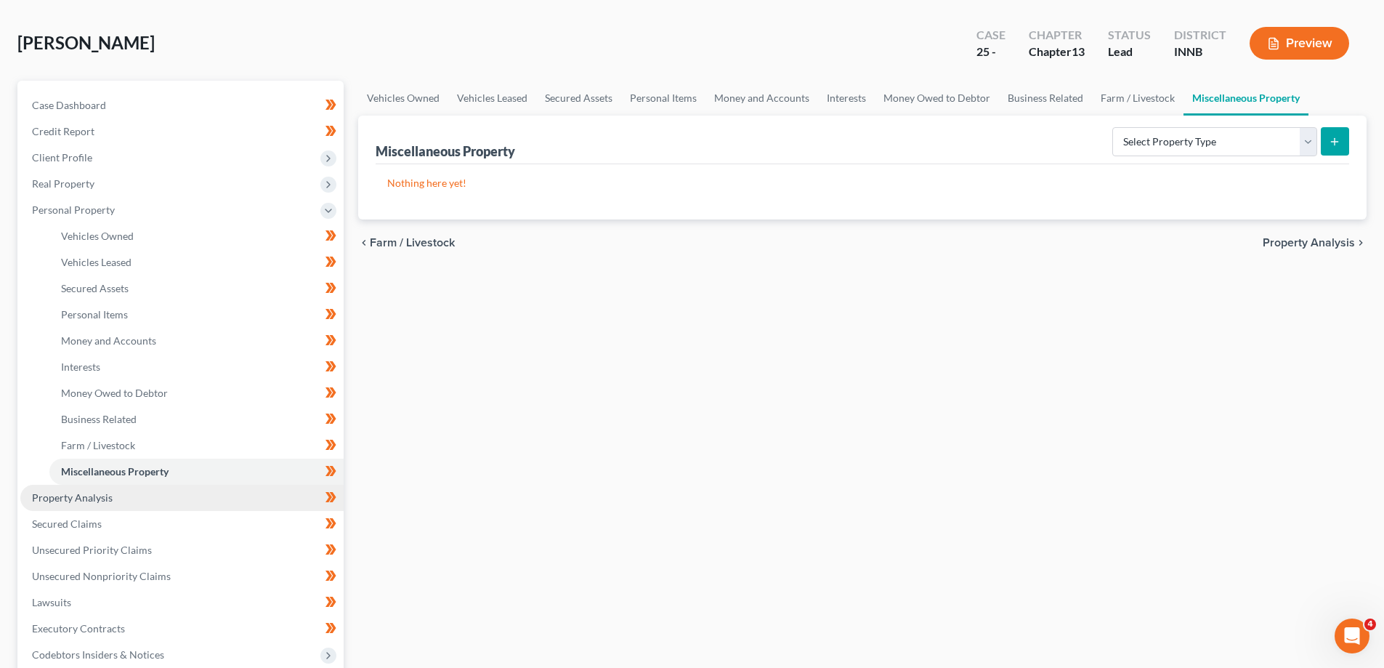
scroll to position [363, 0]
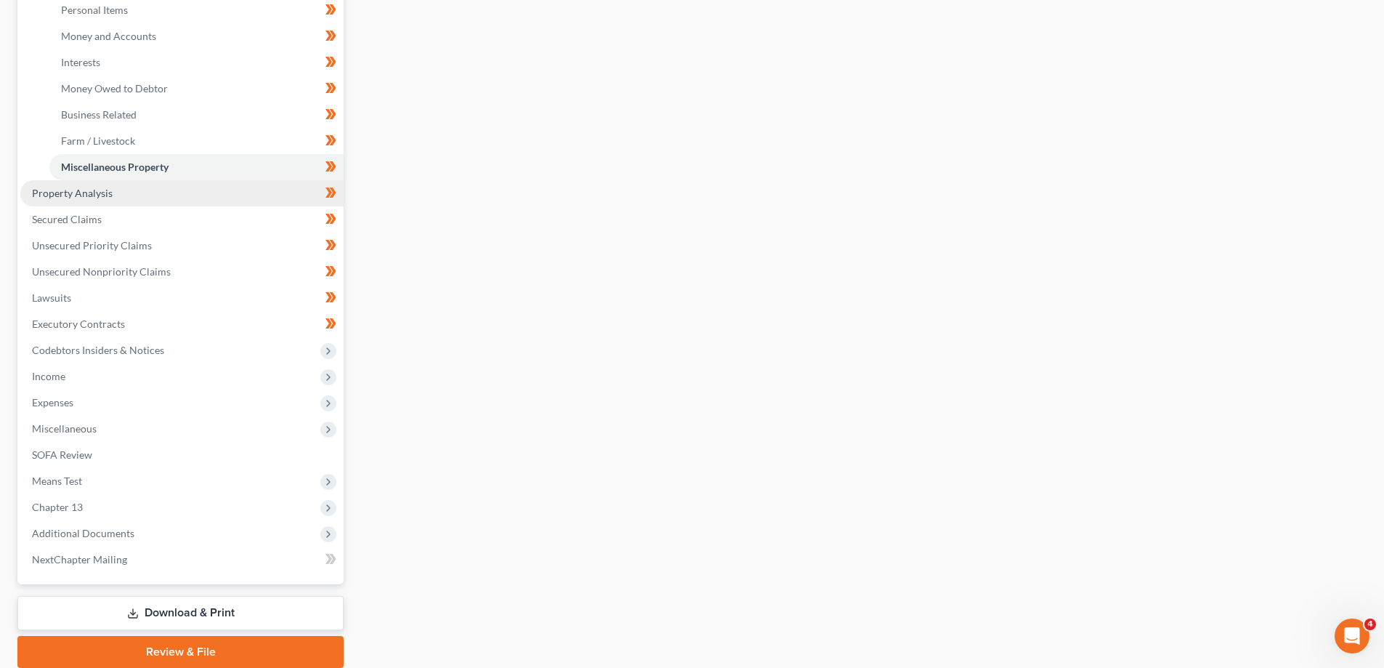
click at [116, 187] on link "Property Analysis" at bounding box center [181, 193] width 323 height 26
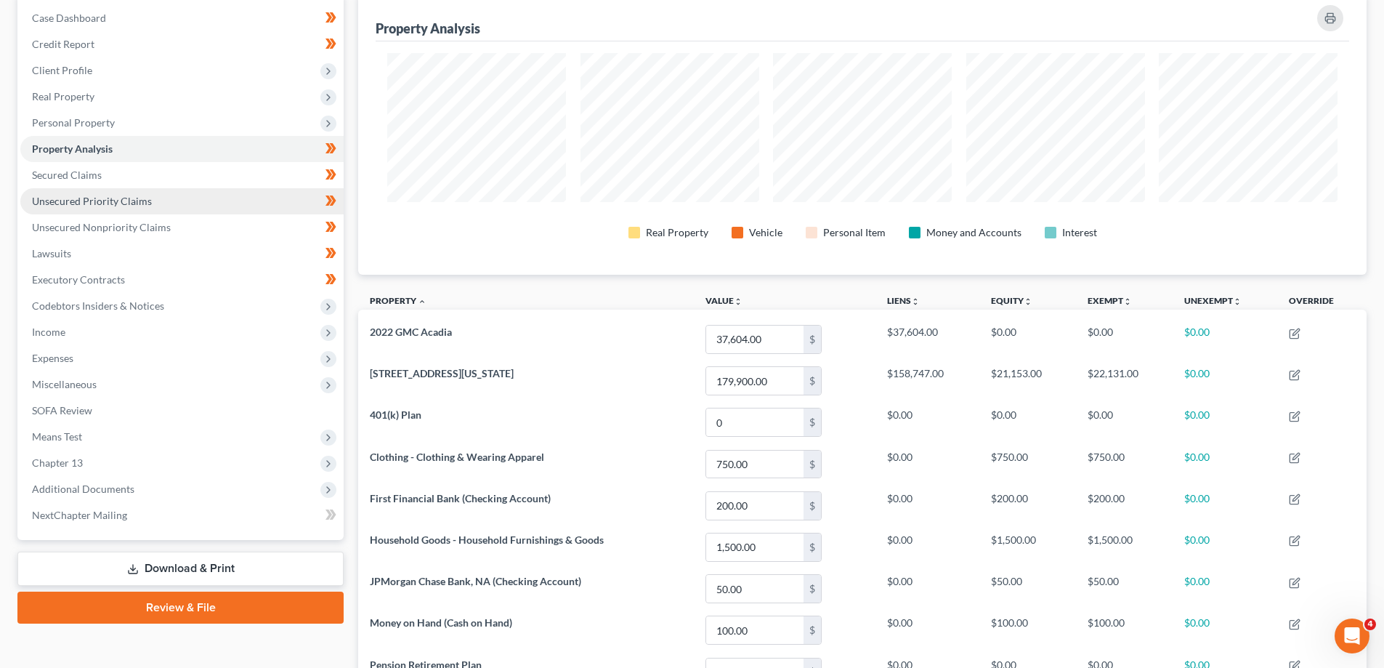
scroll to position [137, 0]
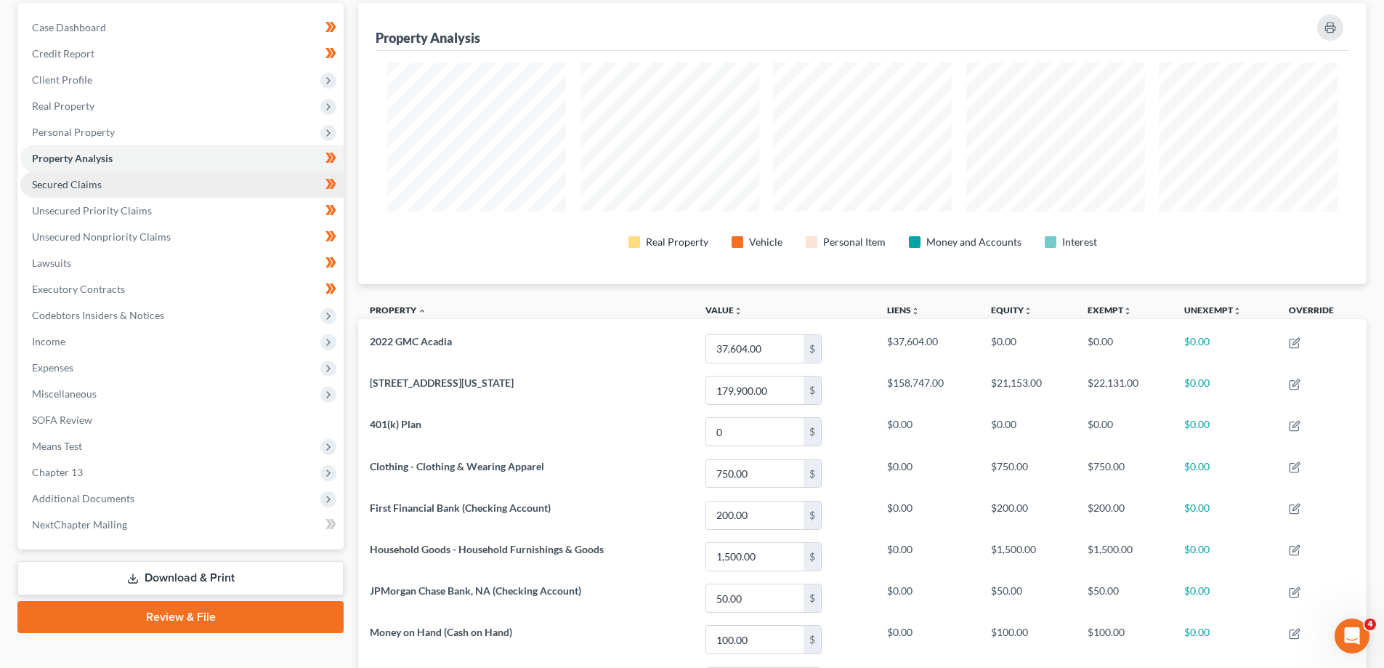
click at [78, 183] on span "Secured Claims" at bounding box center [67, 184] width 70 height 12
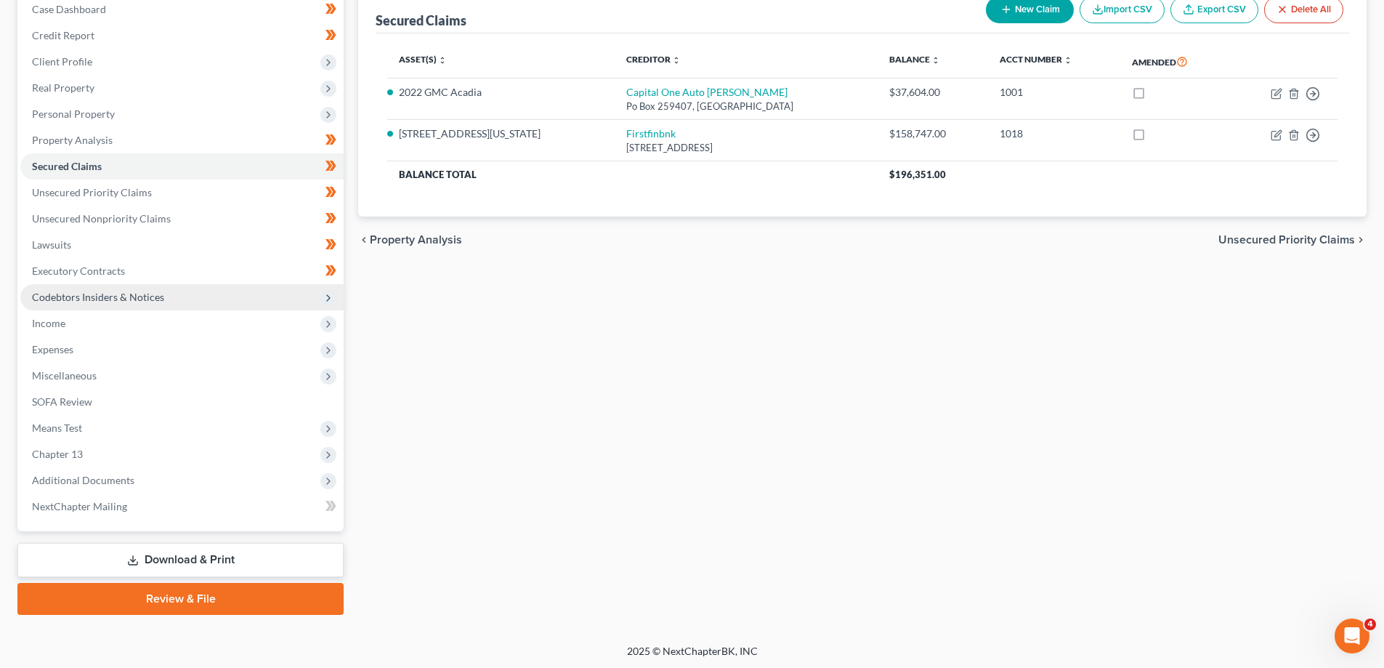
scroll to position [157, 0]
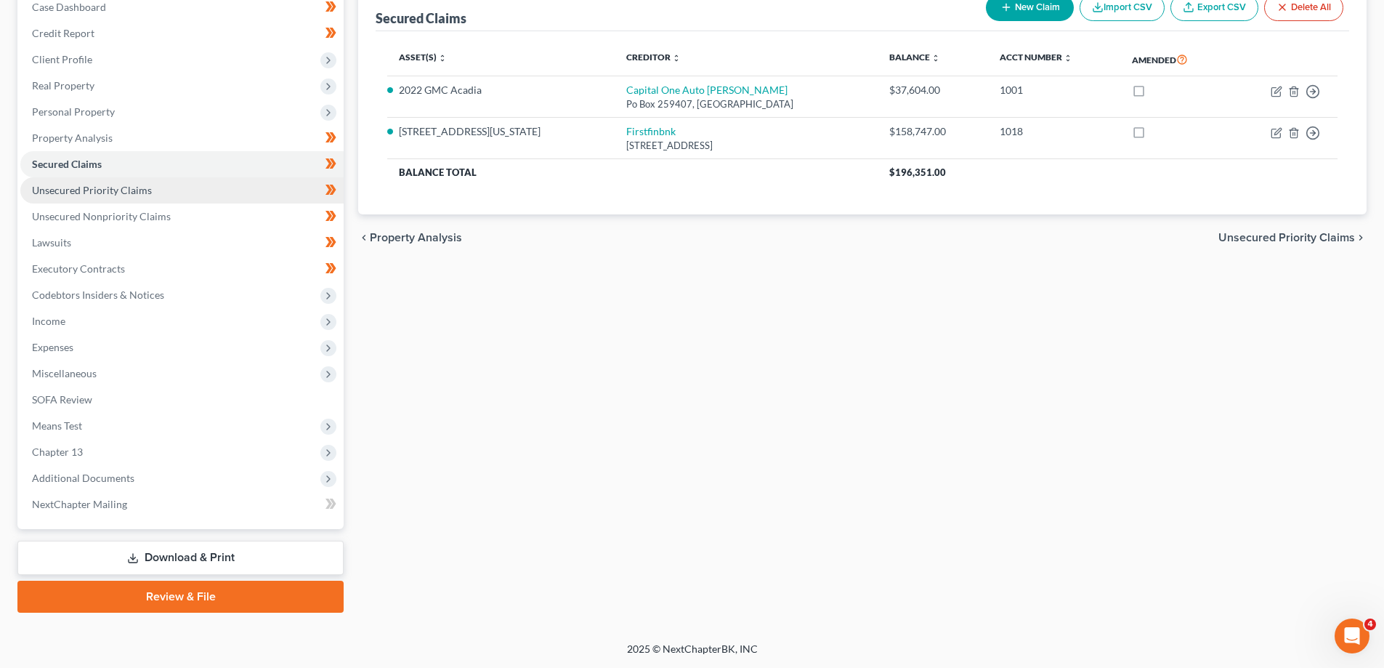
click at [75, 192] on span "Unsecured Priority Claims" at bounding box center [92, 190] width 120 height 12
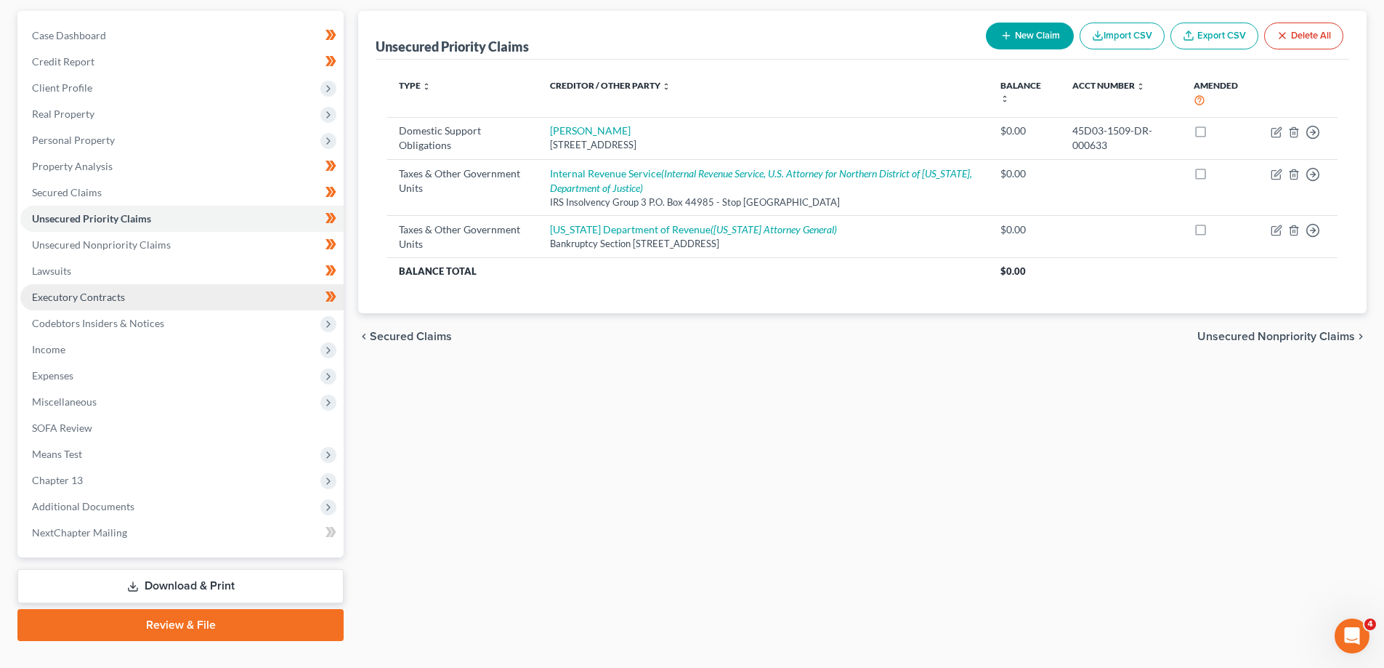
scroll to position [157, 0]
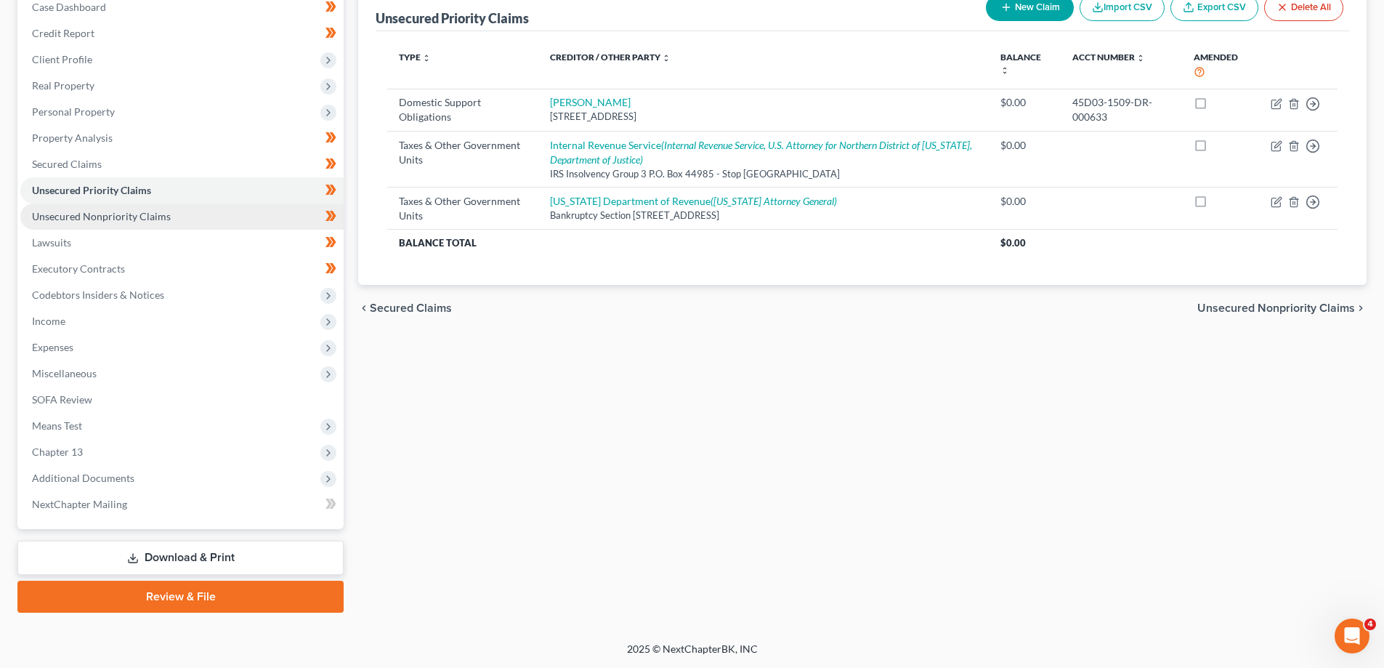
click at [72, 213] on span "Unsecured Nonpriority Claims" at bounding box center [101, 216] width 139 height 12
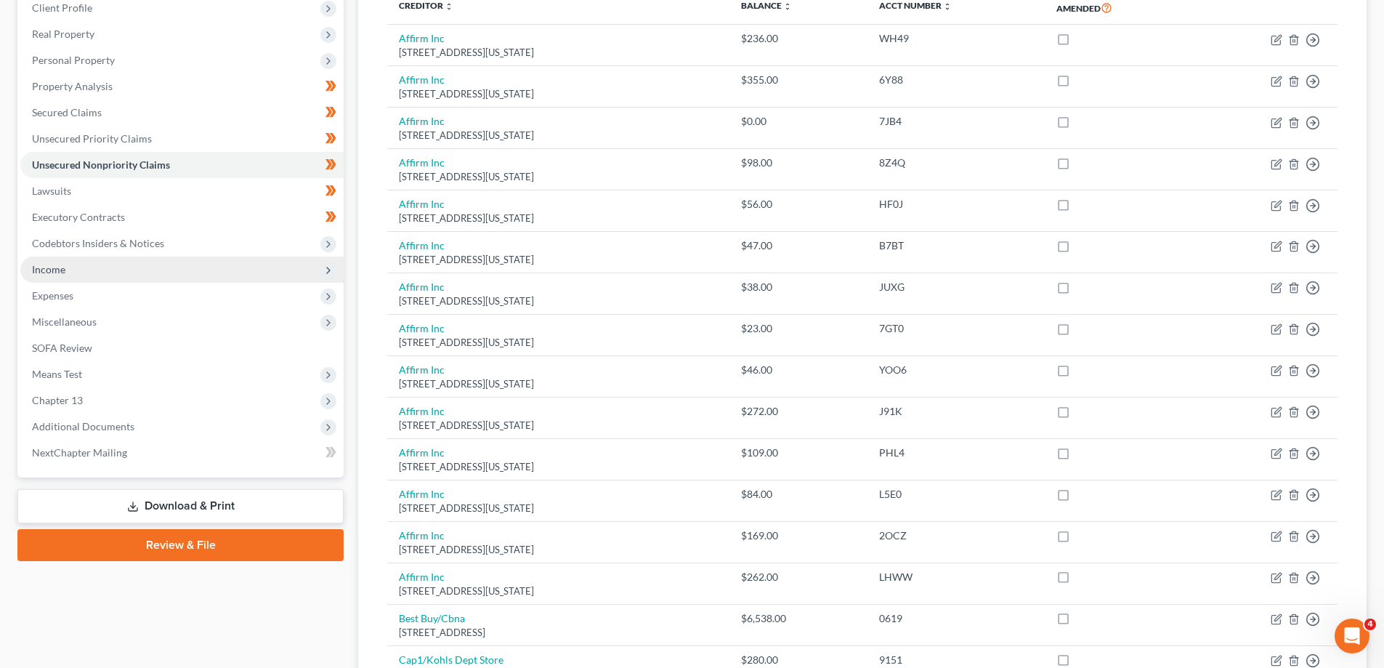
scroll to position [218, 0]
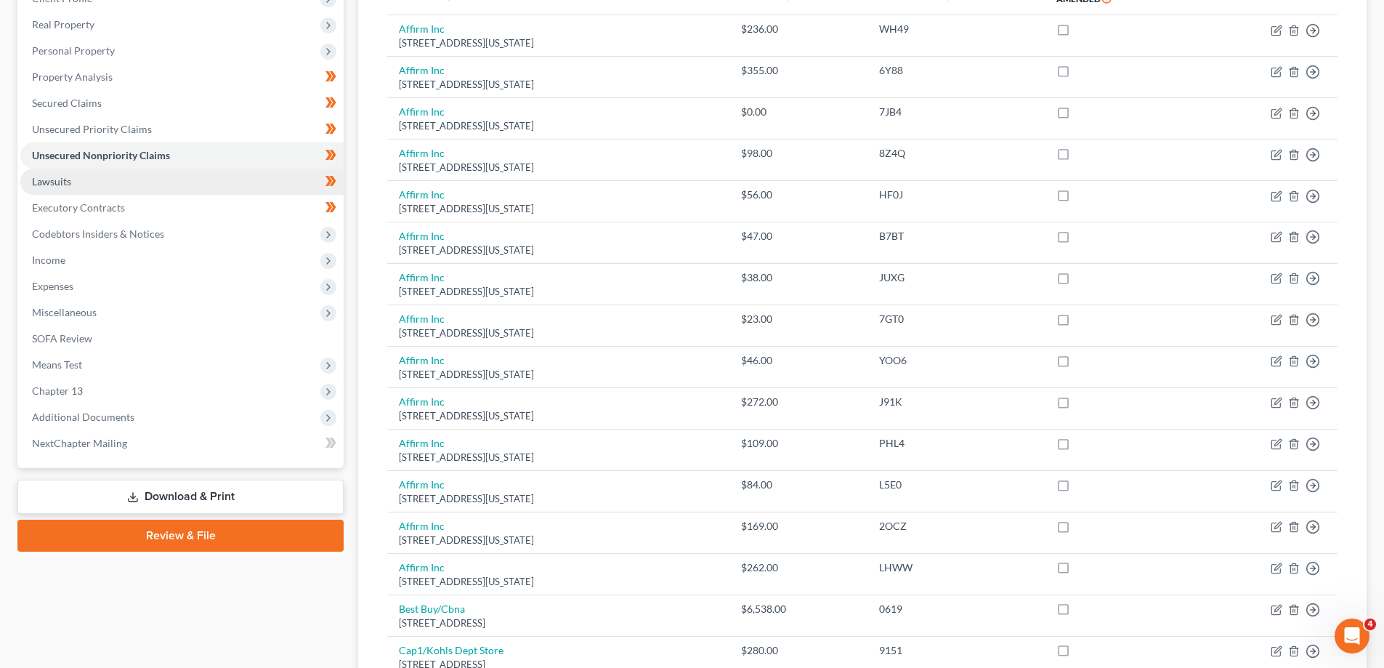
click at [40, 179] on span "Lawsuits" at bounding box center [51, 181] width 39 height 12
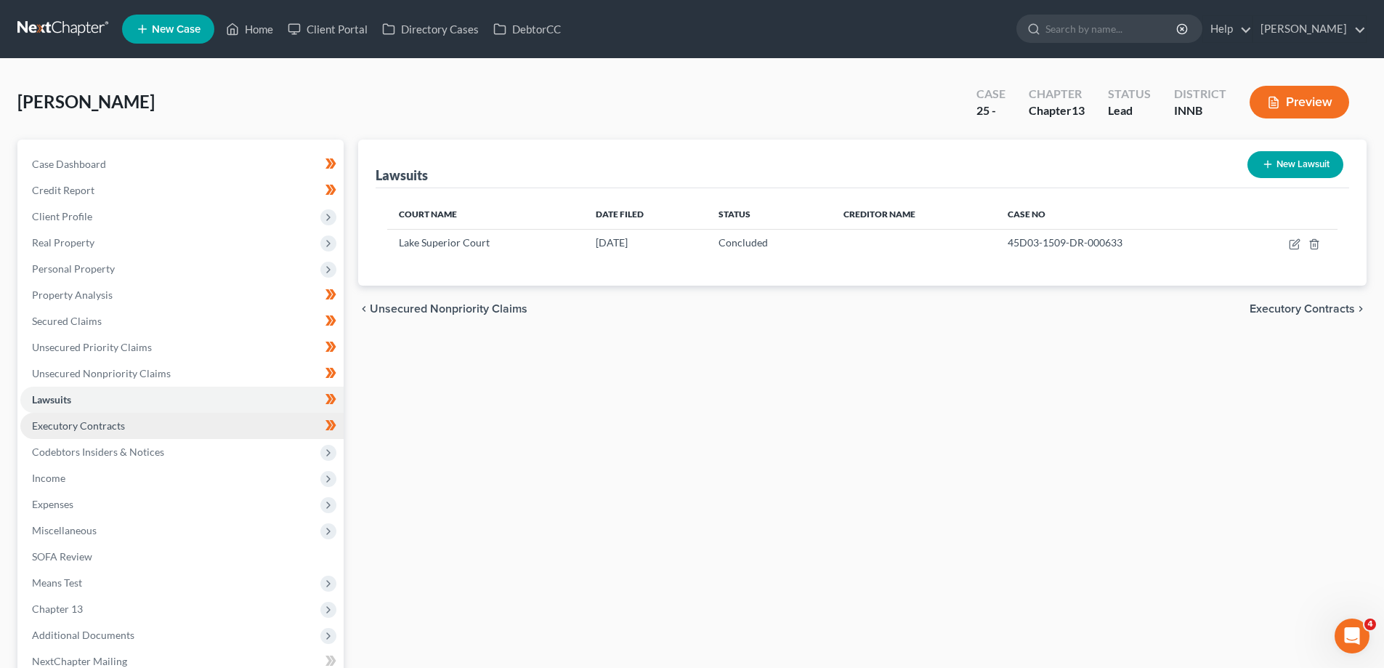
click at [77, 426] on span "Executory Contracts" at bounding box center [78, 425] width 93 height 12
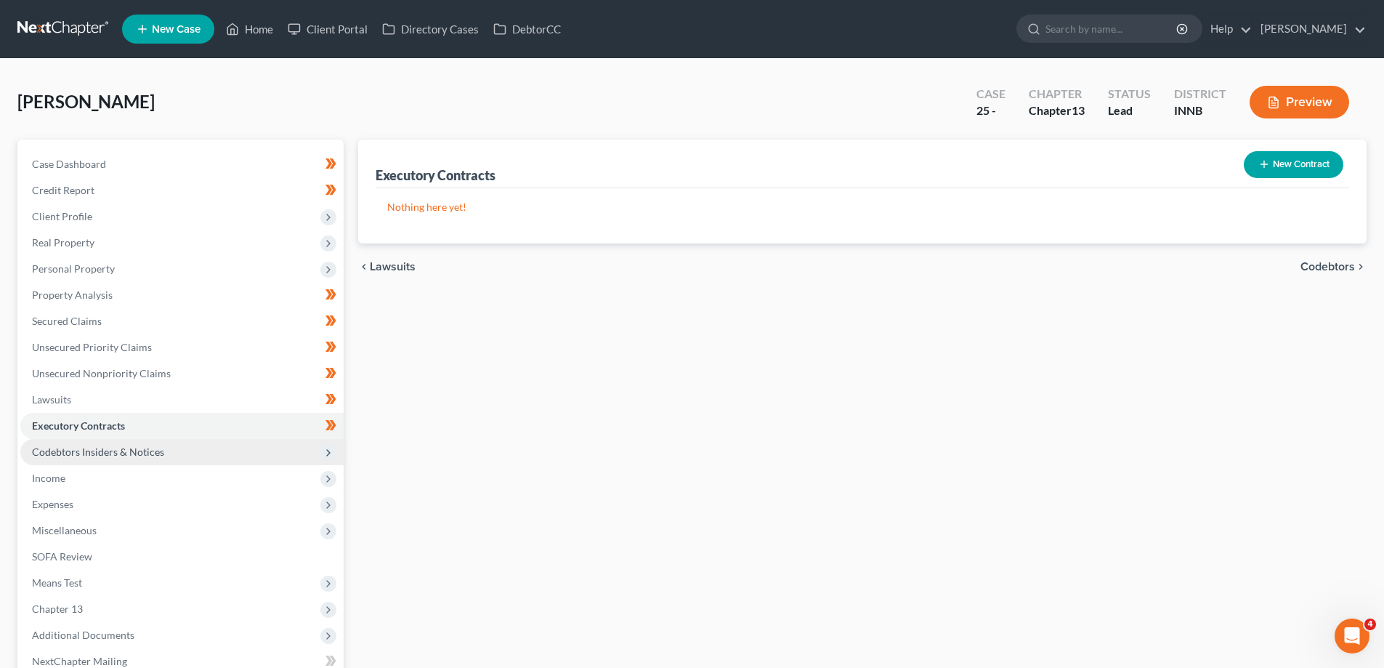
click at [78, 452] on span "Codebtors Insiders & Notices" at bounding box center [98, 451] width 132 height 12
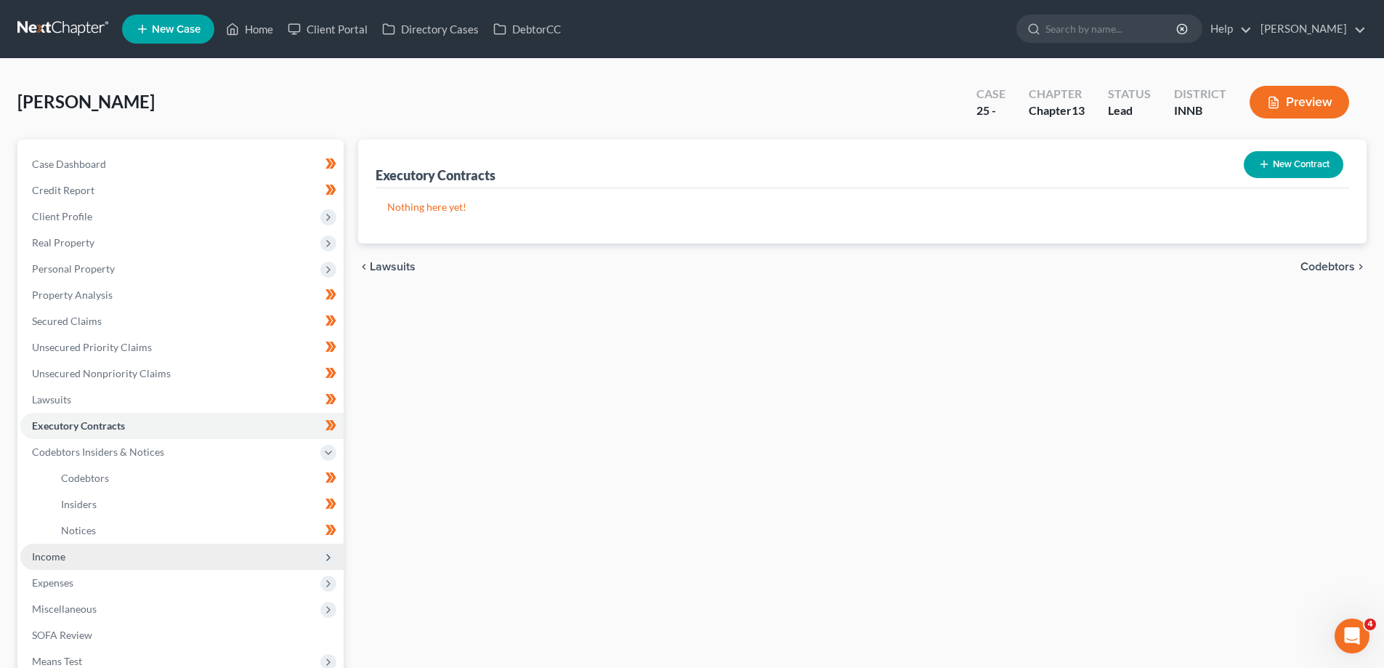
click at [80, 558] on span "Income" at bounding box center [181, 556] width 323 height 26
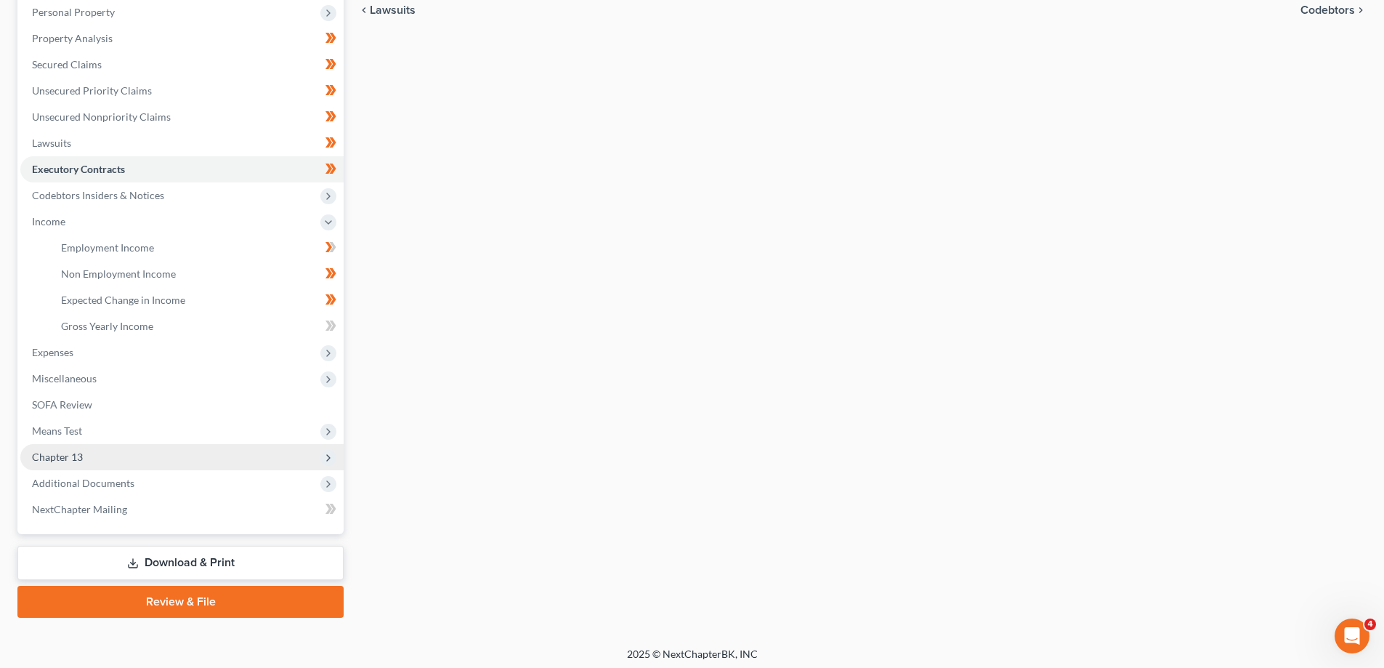
scroll to position [262, 0]
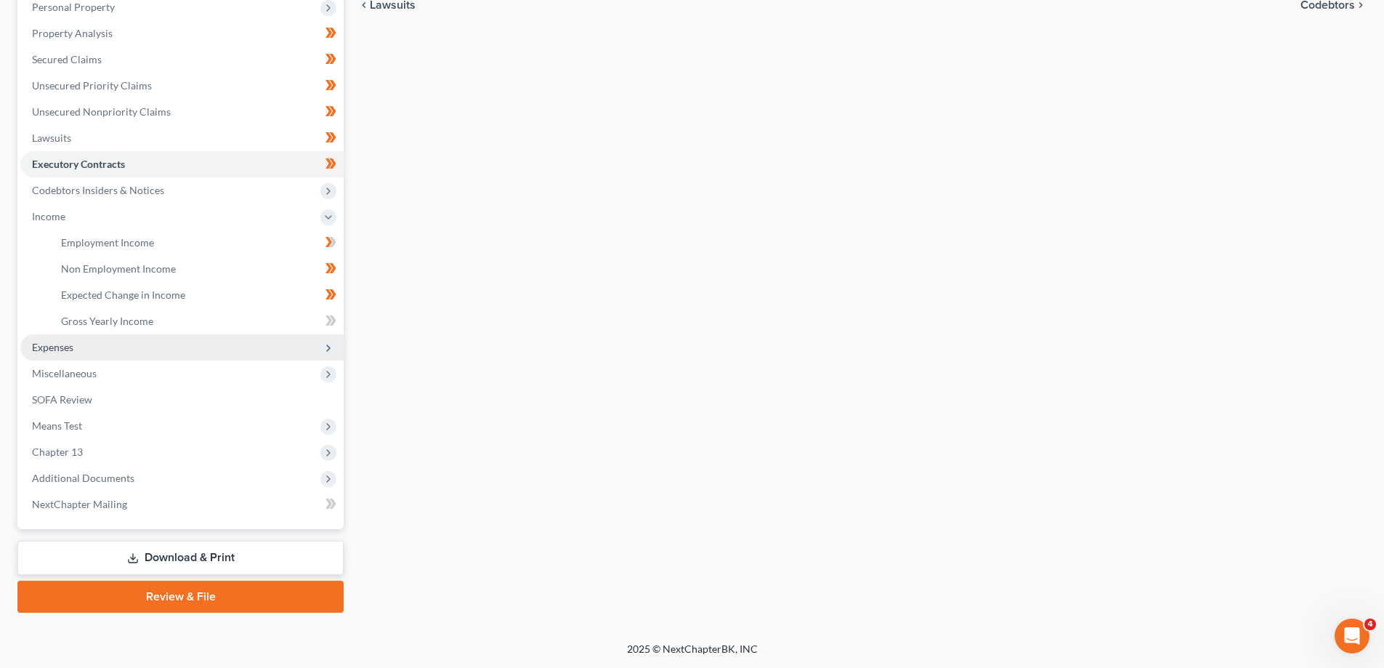
click at [40, 347] on span "Expenses" at bounding box center [52, 347] width 41 height 12
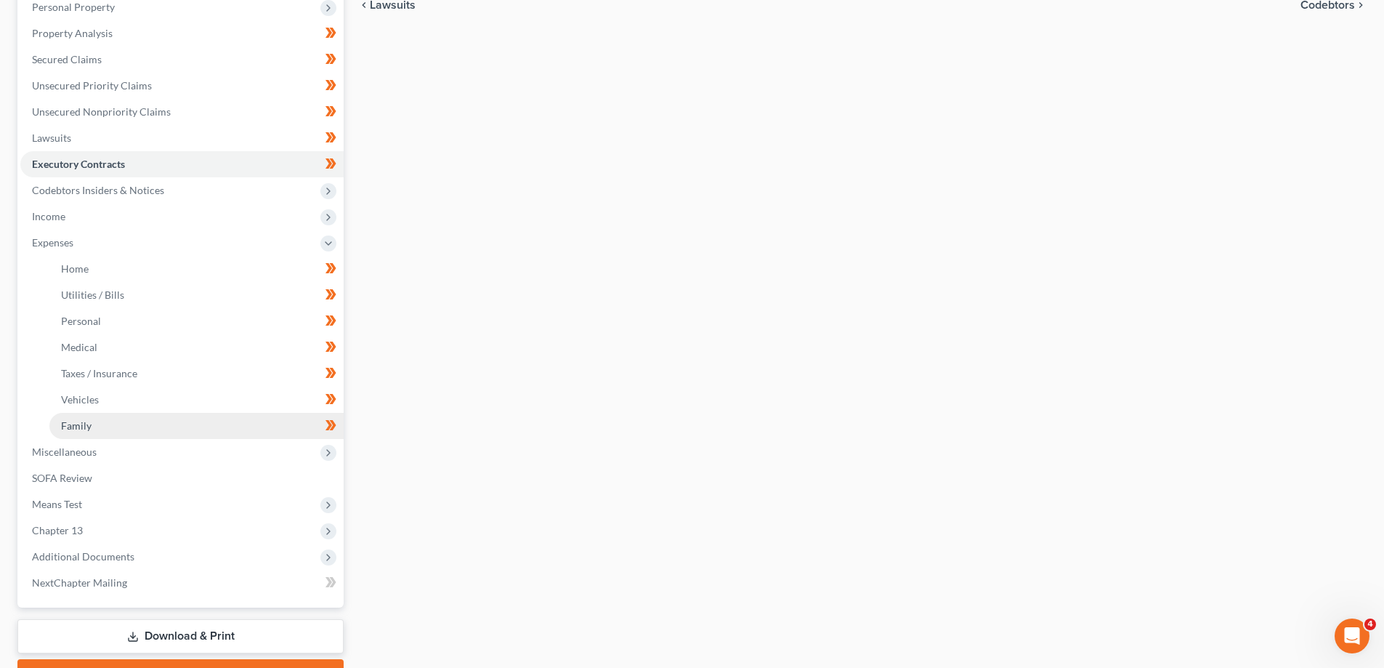
click at [74, 426] on span "Family" at bounding box center [76, 425] width 31 height 12
